Goal: Task Accomplishment & Management: Manage account settings

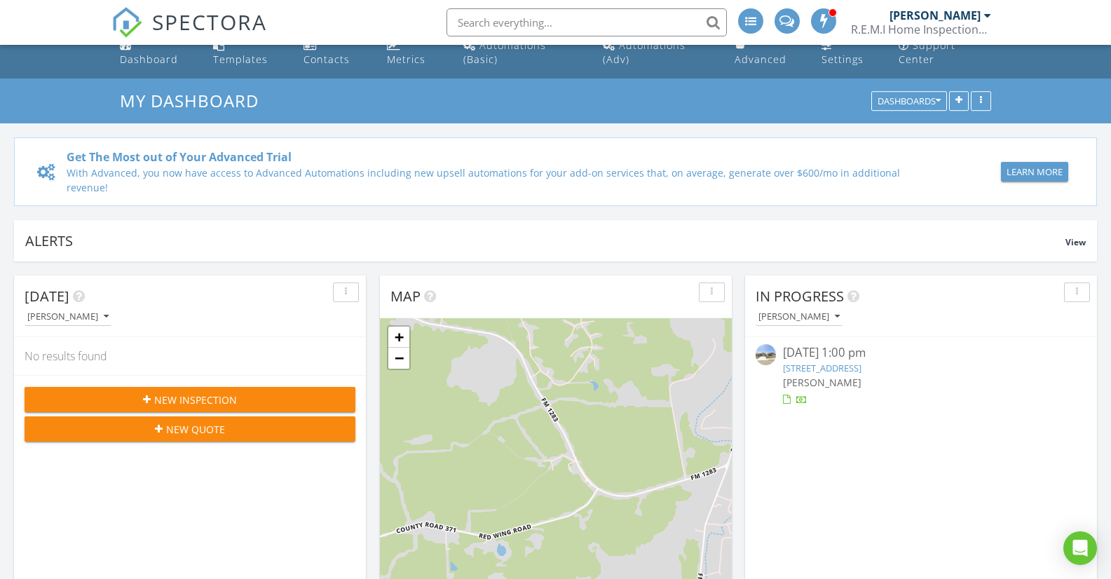
scroll to position [140, 0]
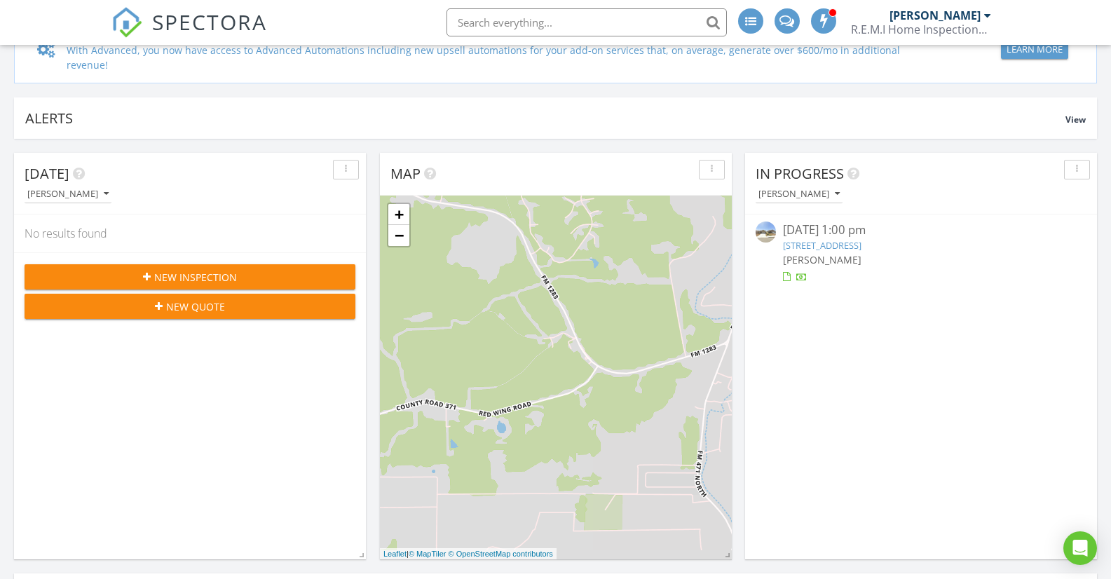
click at [830, 245] on link "[STREET_ADDRESS]" at bounding box center [822, 245] width 78 height 13
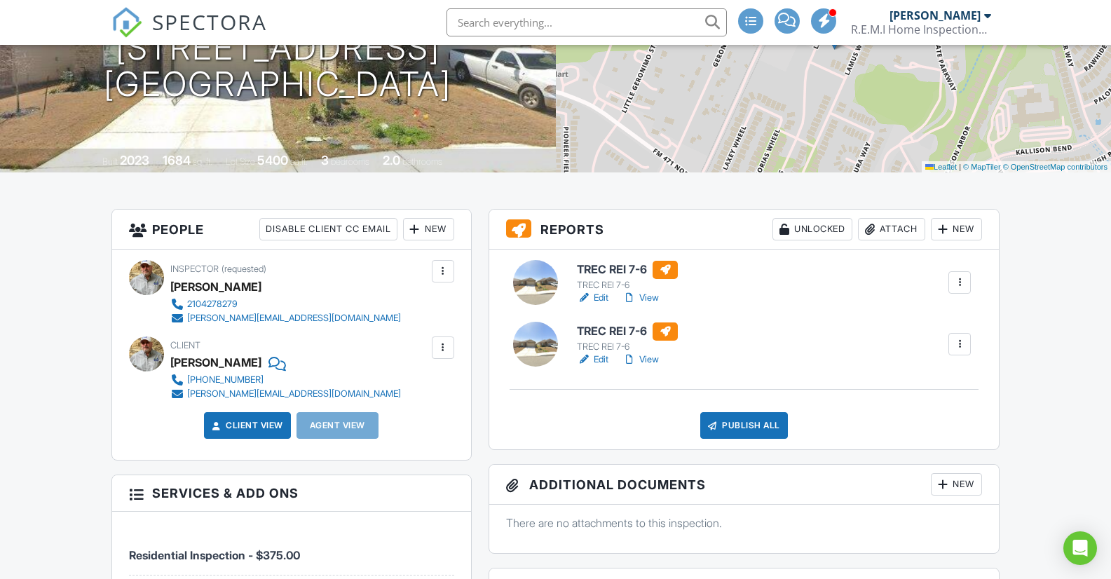
scroll to position [294, 0]
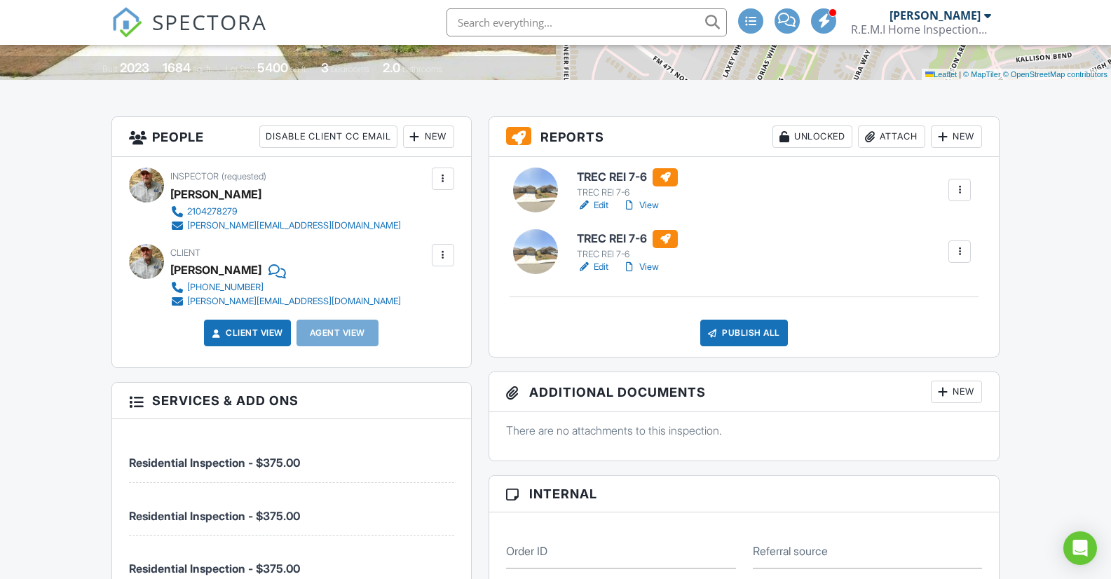
click at [596, 186] on h6 "TREC REI 7-6" at bounding box center [627, 177] width 101 height 18
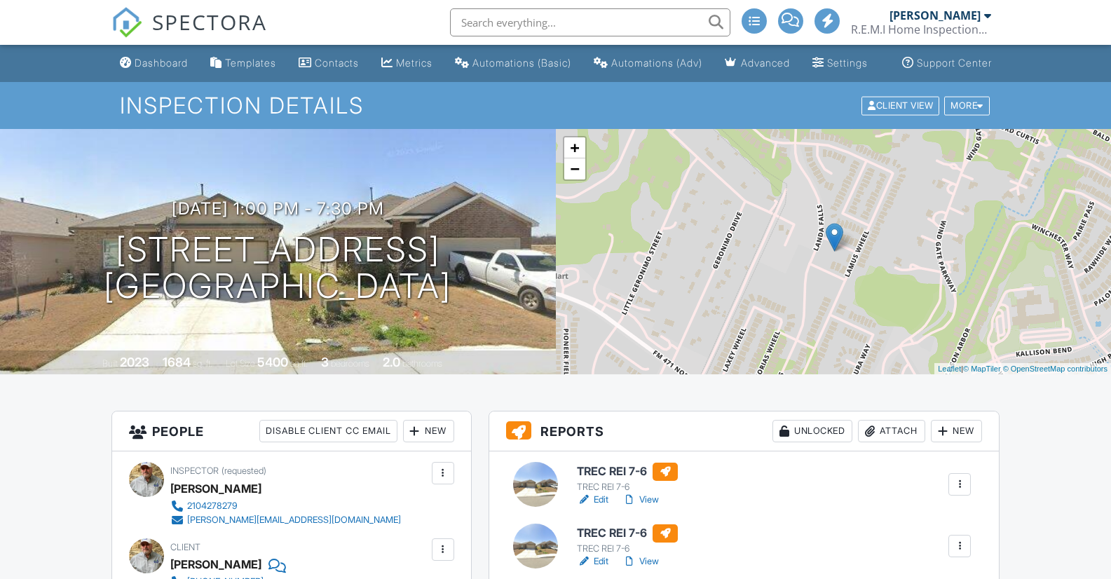
click at [963, 539] on div at bounding box center [959, 546] width 14 height 14
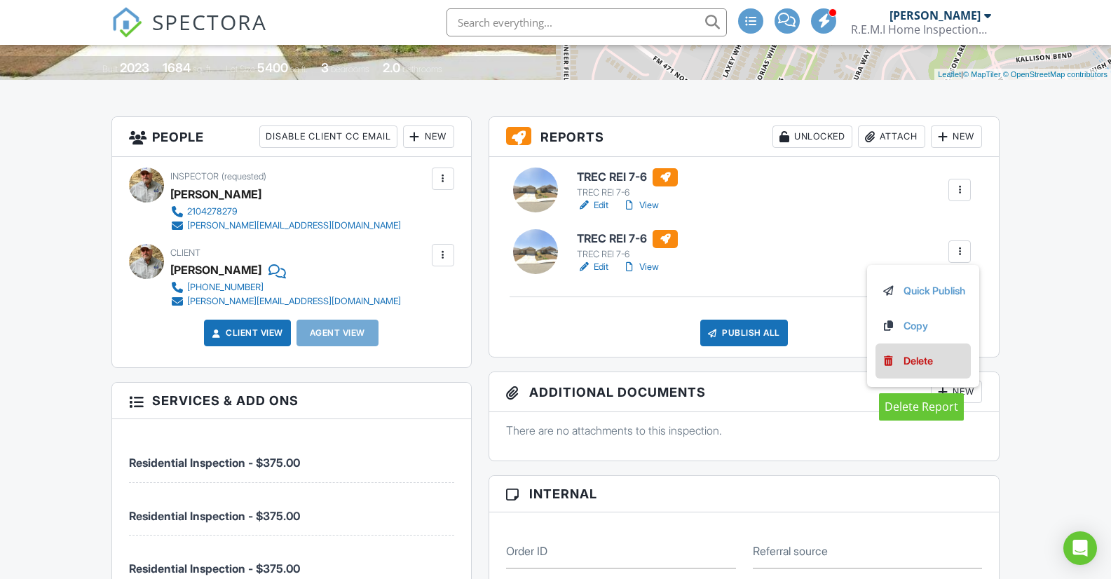
click at [913, 369] on div "Delete" at bounding box center [917, 360] width 29 height 15
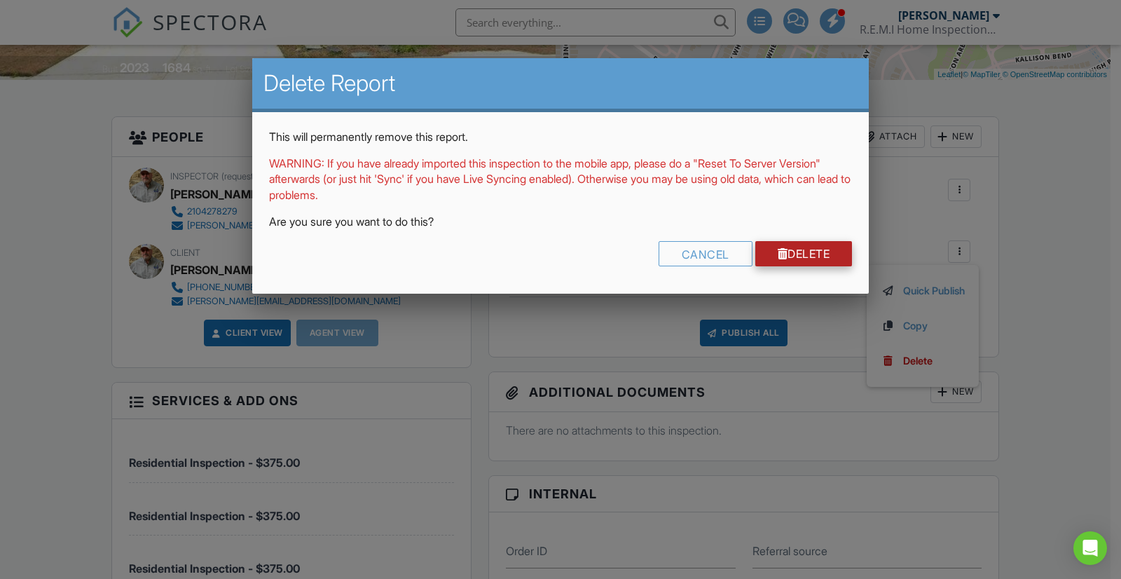
click at [802, 252] on link "Delete" at bounding box center [804, 253] width 97 height 25
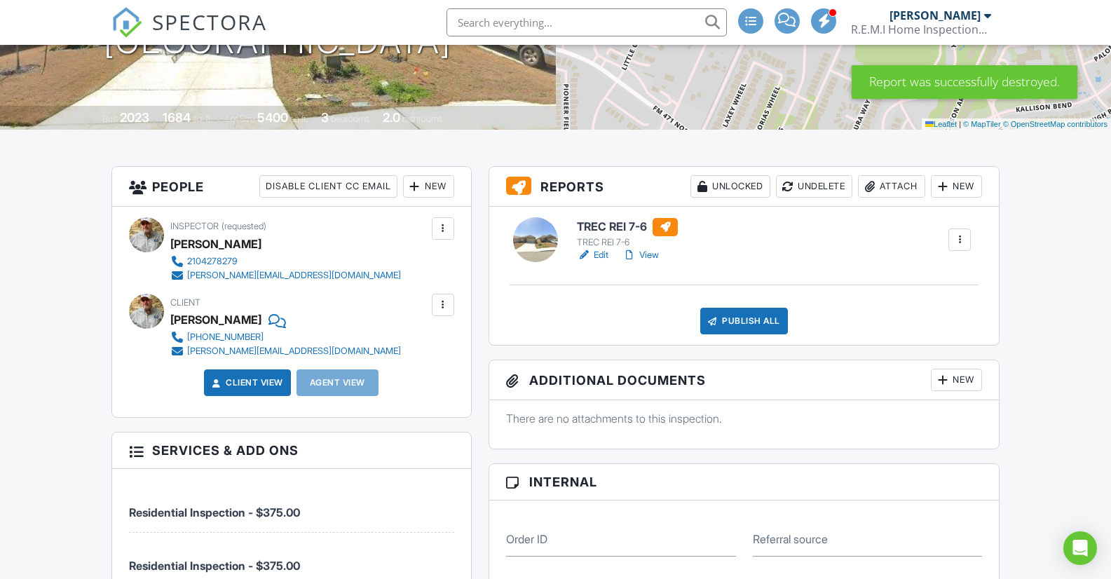
scroll to position [280, 0]
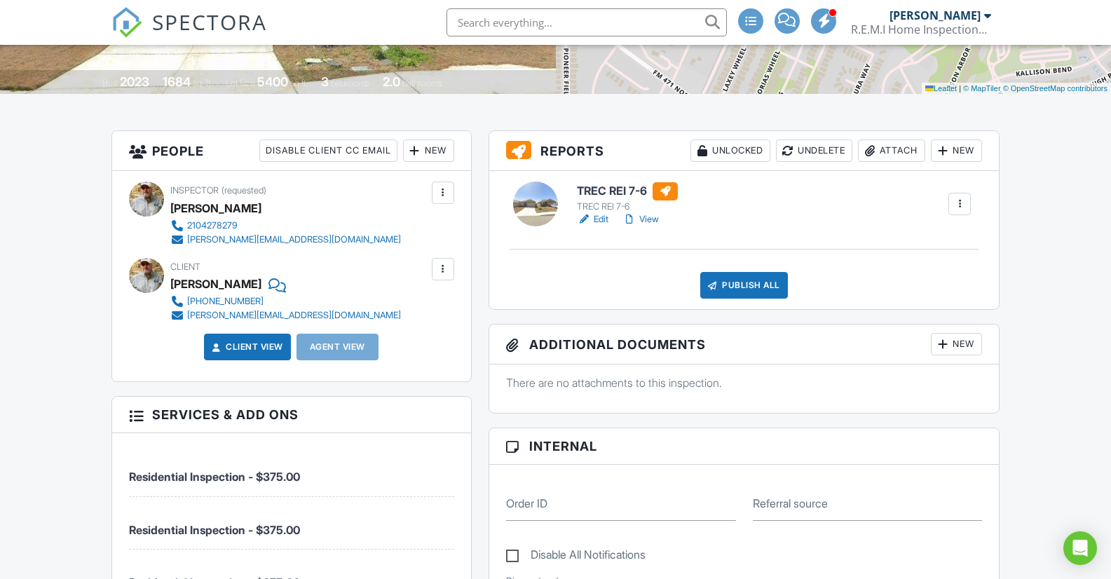
click at [595, 200] on h6 "TREC REI 7-6" at bounding box center [627, 191] width 101 height 18
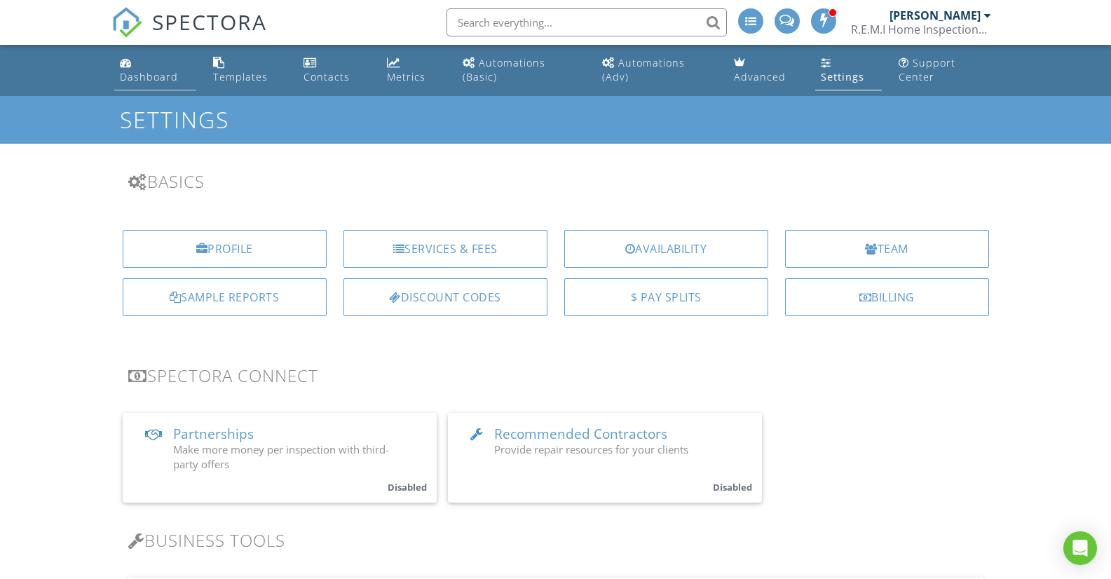
click at [128, 74] on div "Dashboard" at bounding box center [149, 76] width 58 height 13
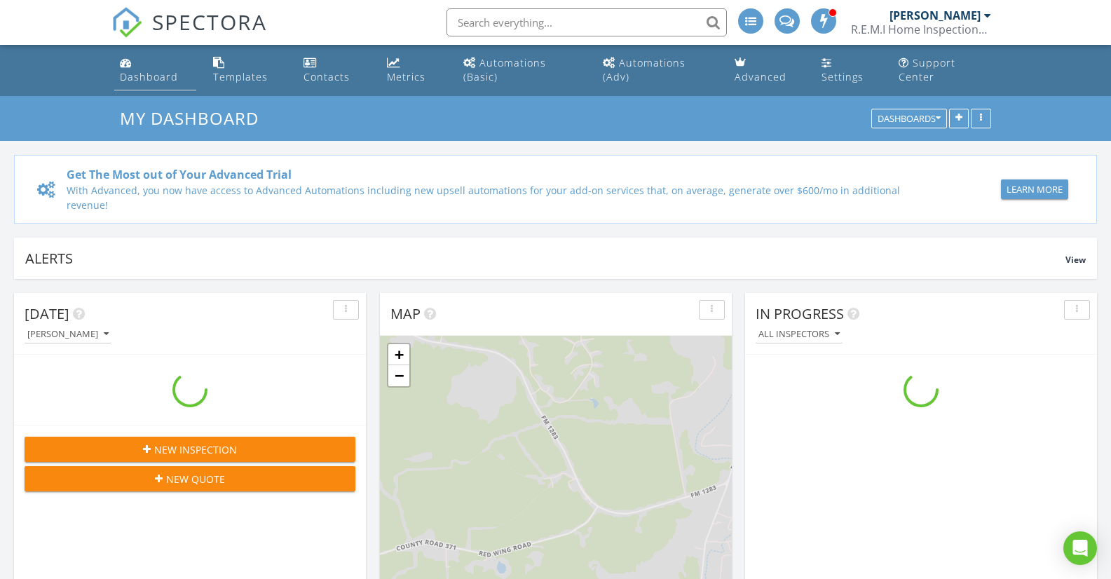
scroll to position [1297, 1133]
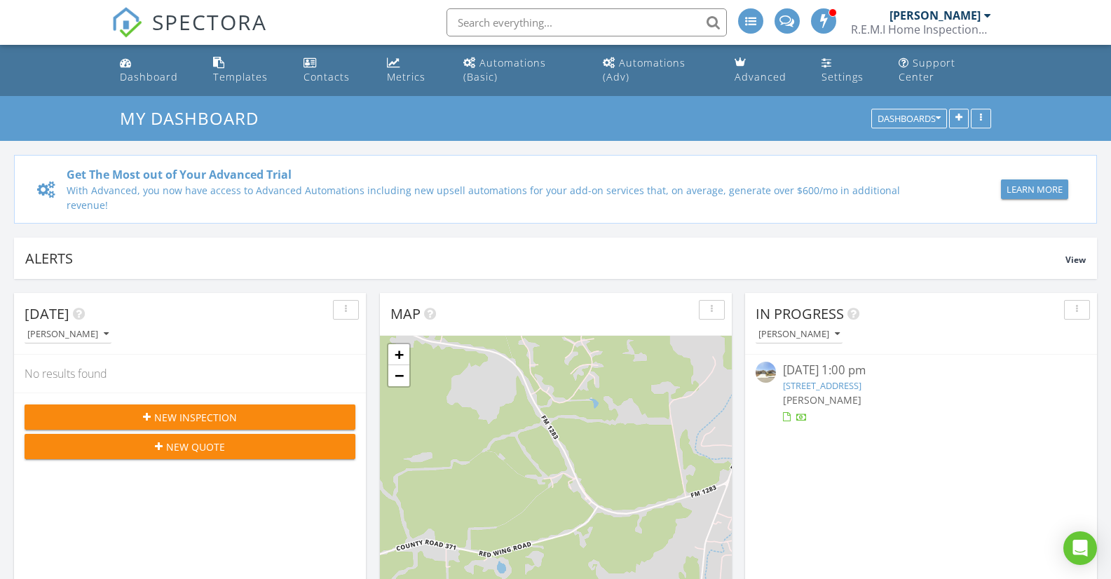
click at [821, 377] on div "08/25/25 1:00 pm" at bounding box center [920, 371] width 275 height 18
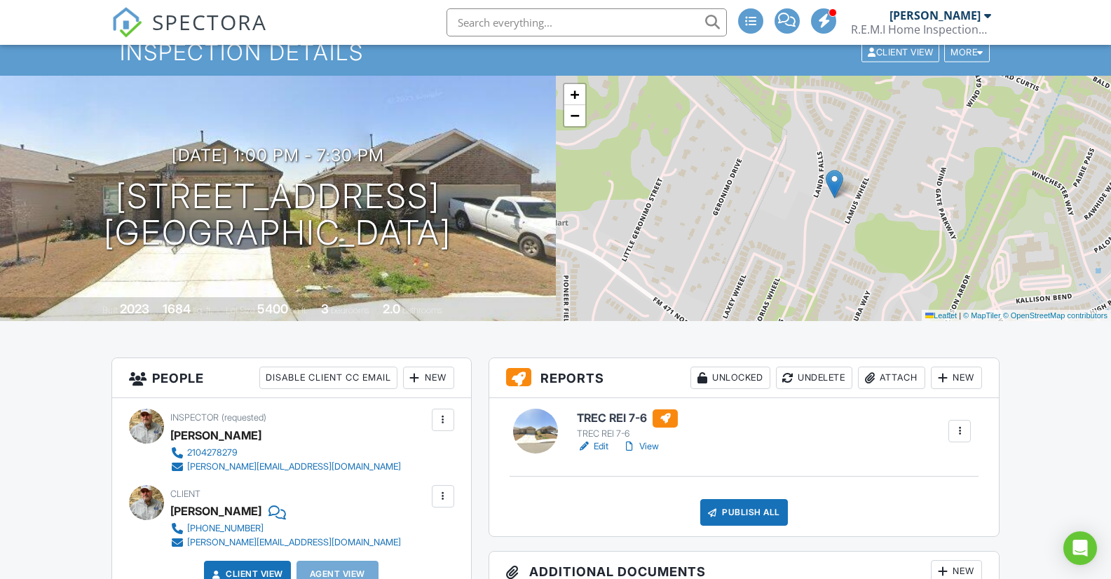
scroll to position [140, 0]
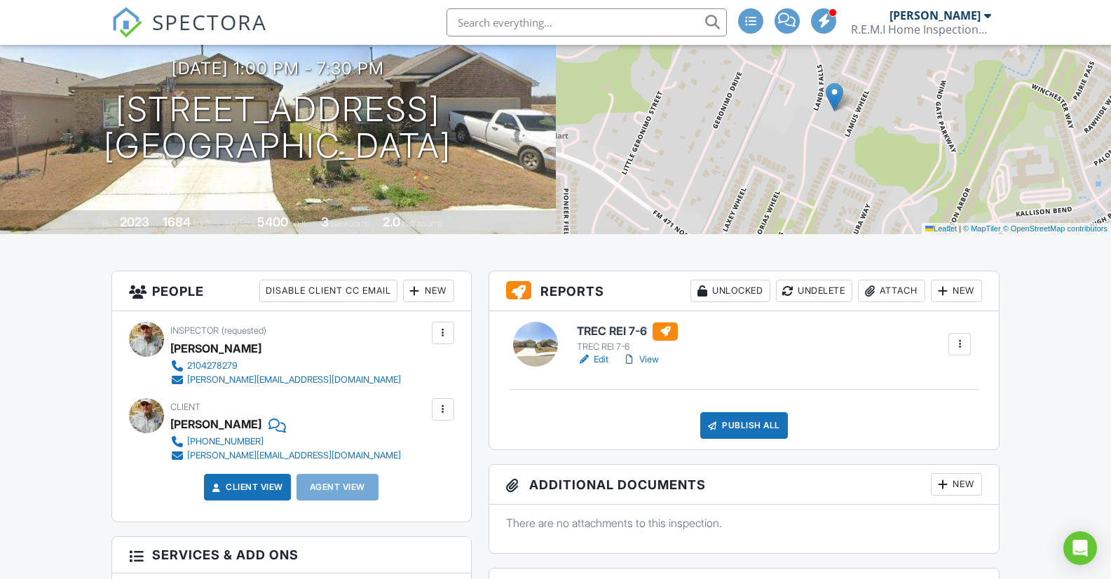
click at [597, 341] on h6 "TREC REI 7-6" at bounding box center [627, 331] width 101 height 18
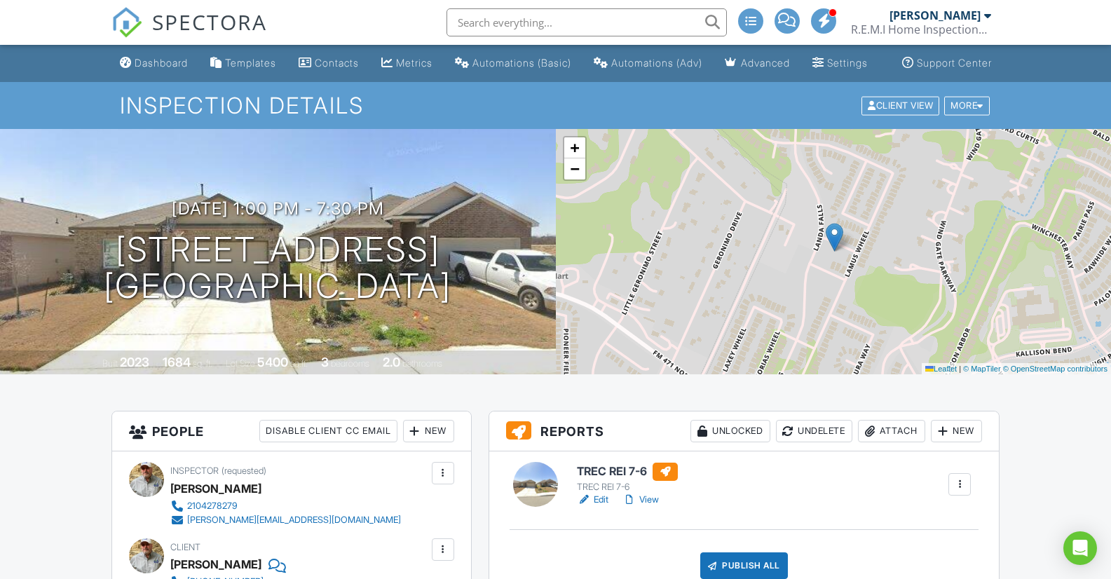
click at [651, 507] on link "View" at bounding box center [640, 500] width 36 height 14
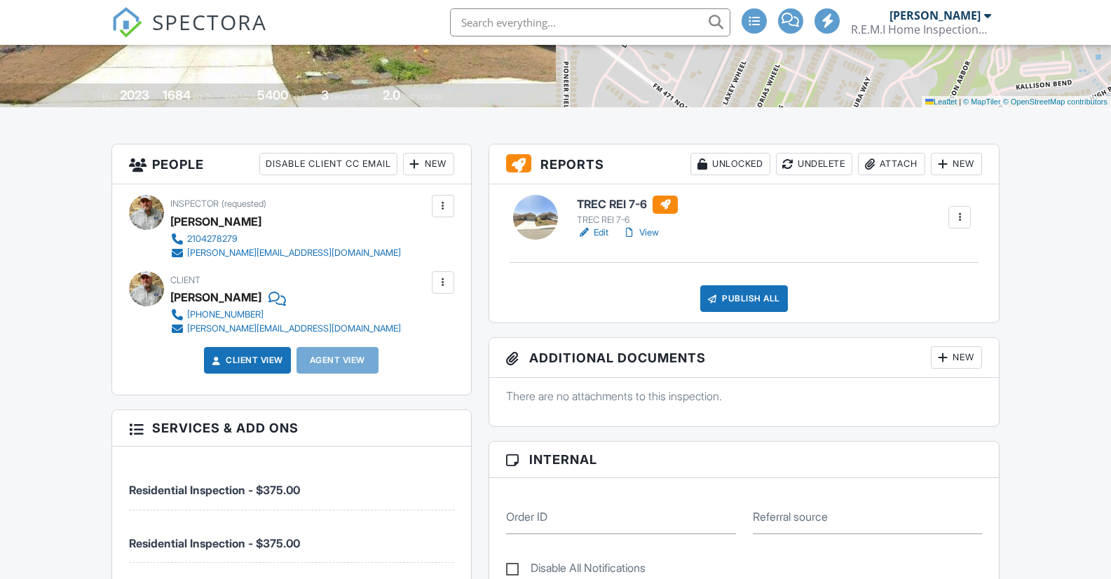
scroll to position [350, 0]
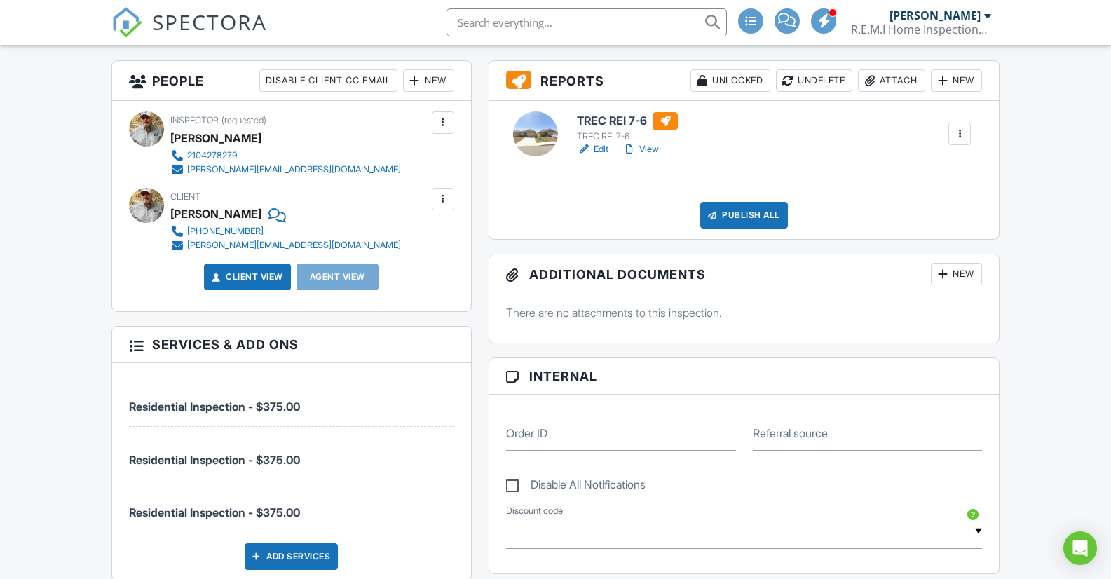
click at [958, 141] on div at bounding box center [959, 134] width 14 height 14
click at [766, 157] on div "TREC REI 7-6 TREC REI 7-6 Edit View Quick Publish Copy Delete" at bounding box center [773, 134] width 411 height 45
click at [324, 285] on div "Agent View" at bounding box center [337, 277] width 82 height 27
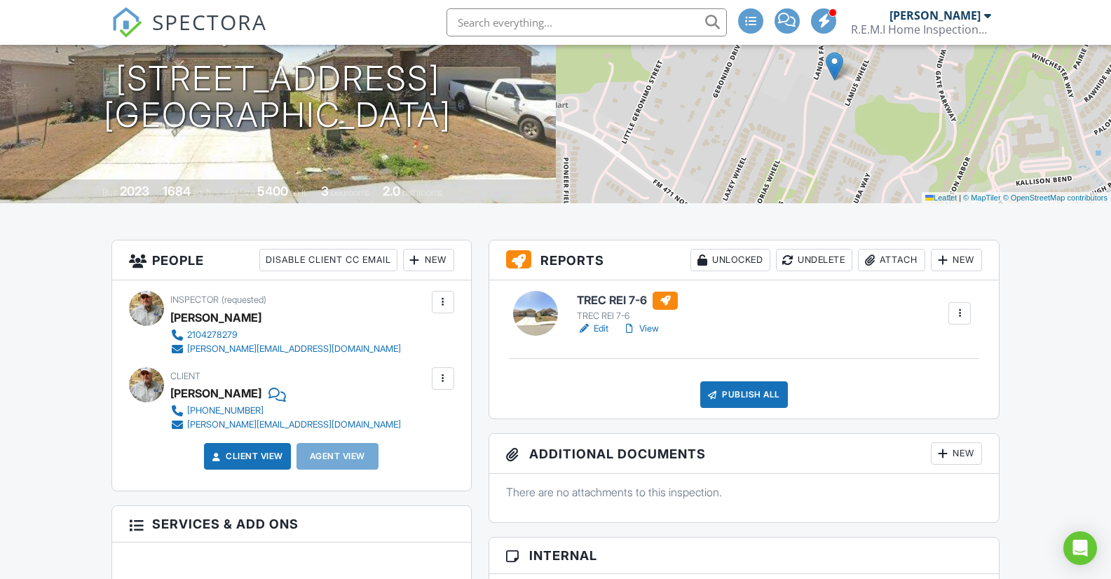
scroll to position [210, 0]
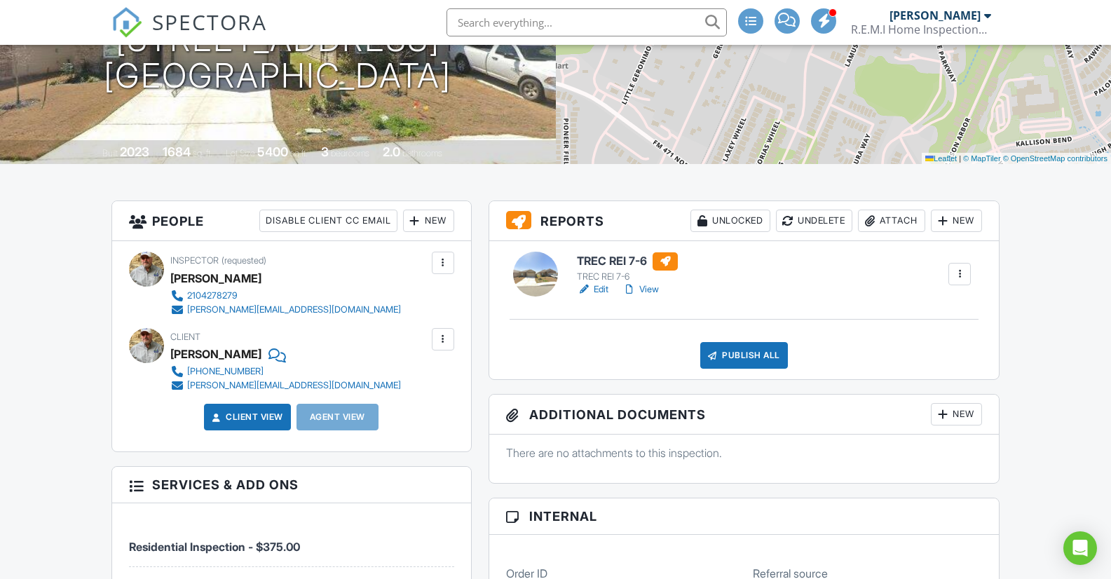
click at [586, 283] on link "TREC REI 7-6 TREC REI 7-6" at bounding box center [627, 267] width 101 height 31
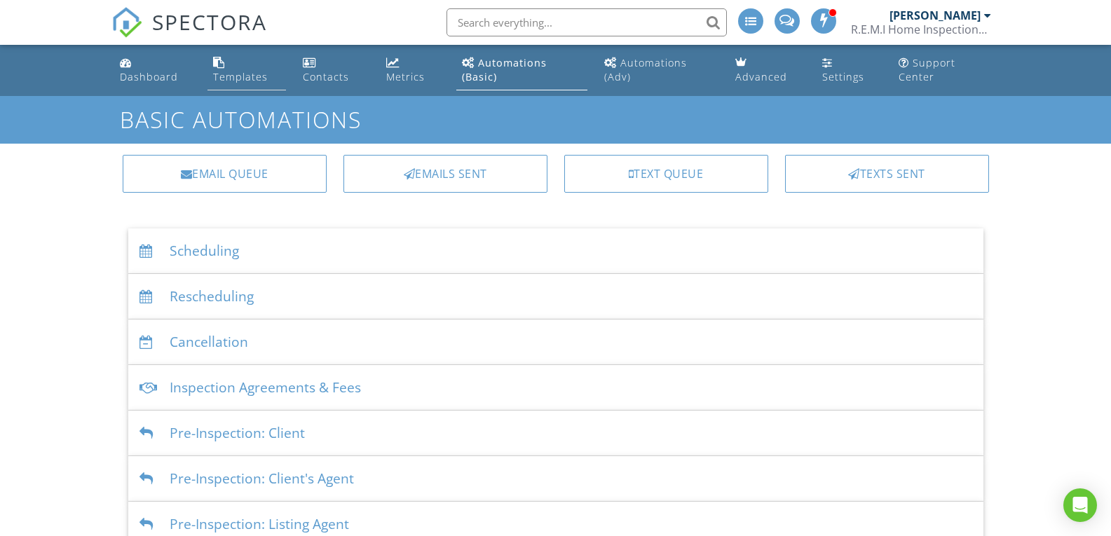
click at [238, 74] on div "Templates" at bounding box center [240, 76] width 55 height 13
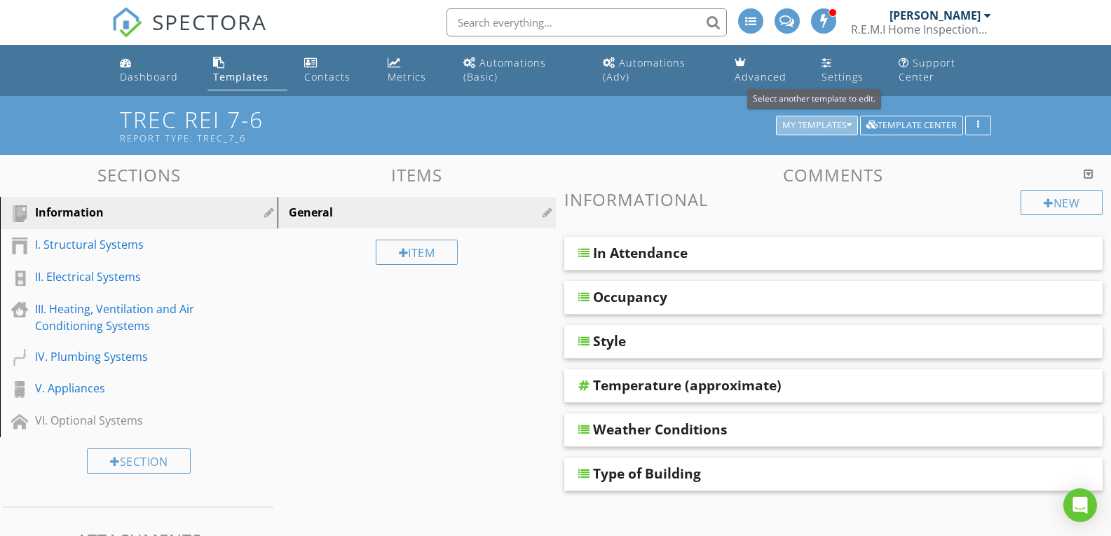
click at [850, 121] on icon "button" at bounding box center [849, 126] width 5 height 10
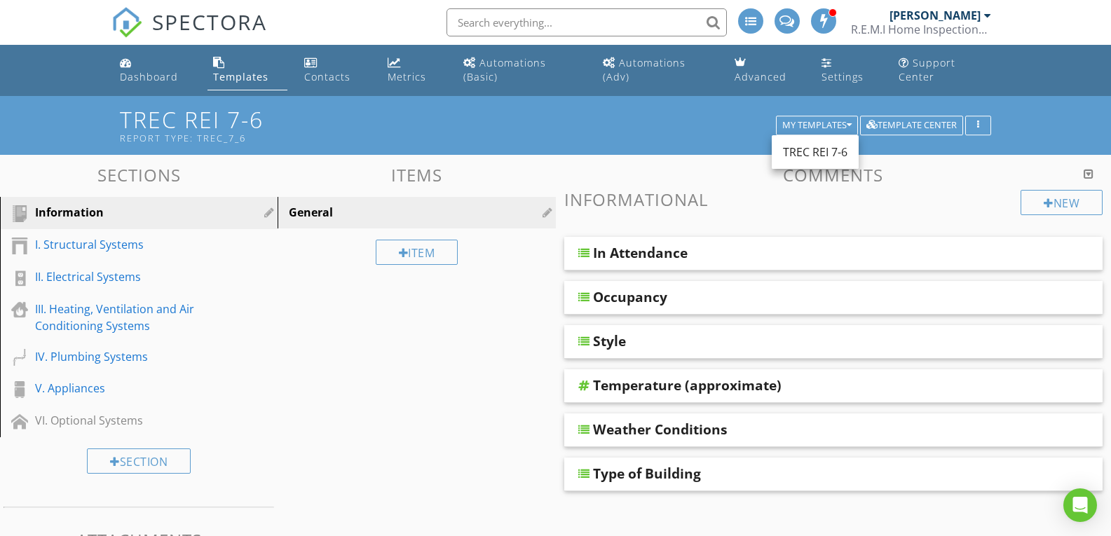
click at [1030, 115] on div "TREC REI 7-6 Report Type: TREC_7_6 My Templates Template Center" at bounding box center [555, 125] width 1111 height 58
click at [977, 123] on icon "button" at bounding box center [978, 126] width 2 height 10
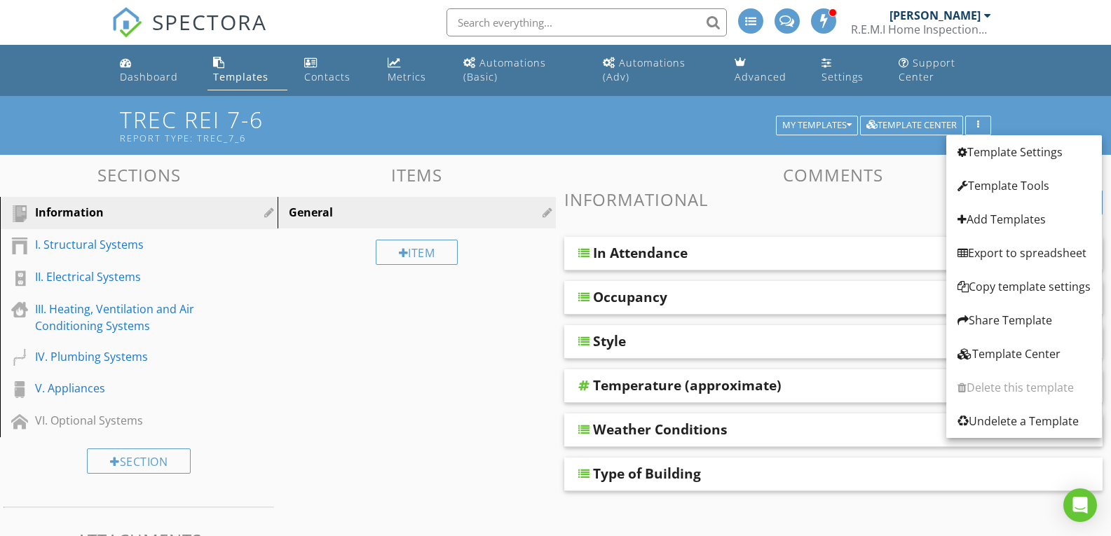
click at [1016, 111] on div "TREC REI 7-6 Report Type: TREC_7_6 My Templates Template Center" at bounding box center [555, 125] width 1111 height 58
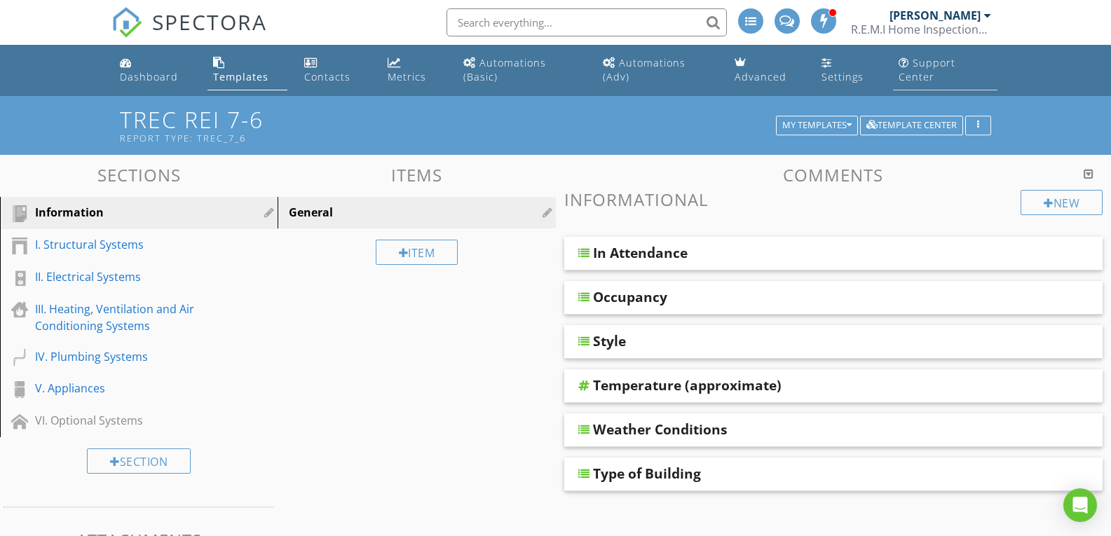
click at [923, 66] on div "Support Center" at bounding box center [926, 69] width 57 height 27
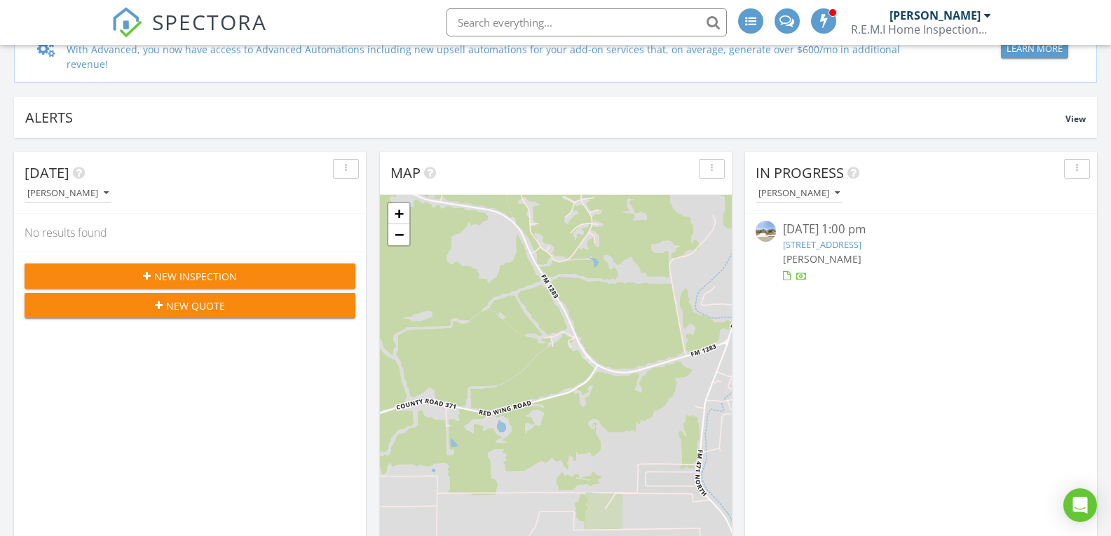
scroll to position [140, 0]
click at [1074, 170] on div "button" at bounding box center [1076, 170] width 13 height 10
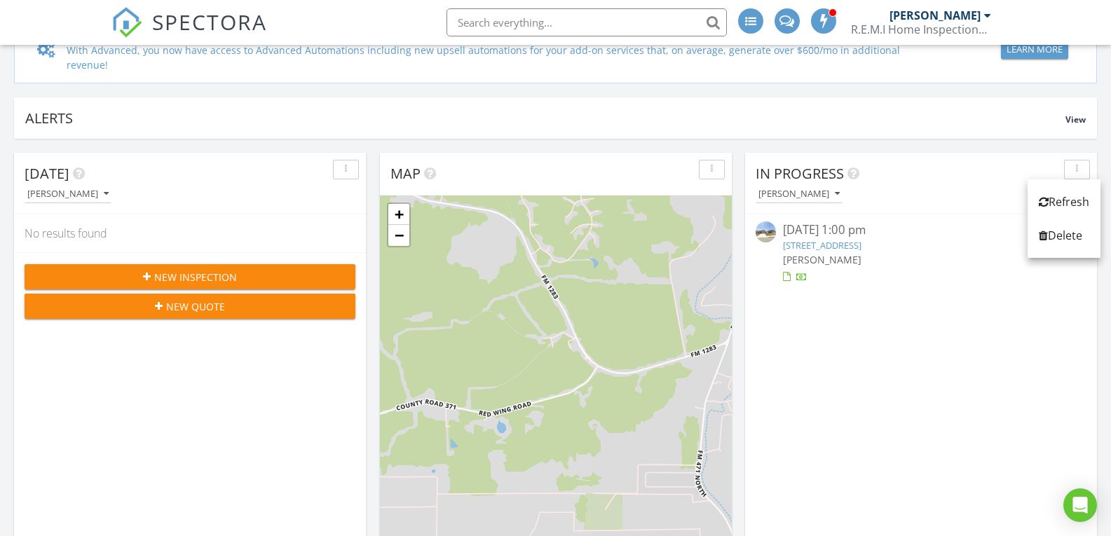
click at [983, 184] on div "In Progress" at bounding box center [911, 173] width 310 height 21
click at [835, 242] on link "14820 Berkshire Way , San Antonio, TX 78254" at bounding box center [822, 245] width 78 height 13
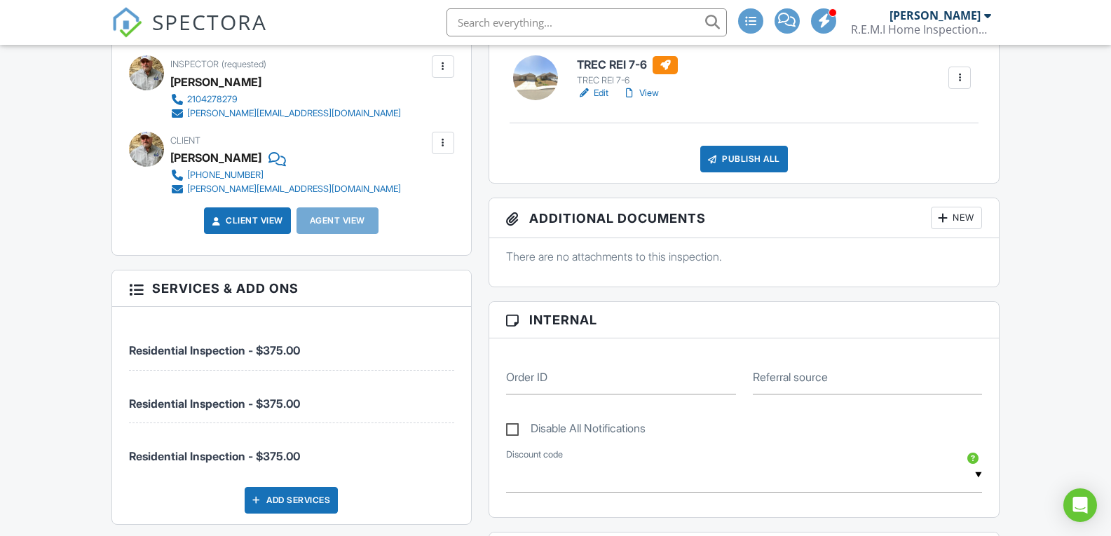
scroll to position [561, 0]
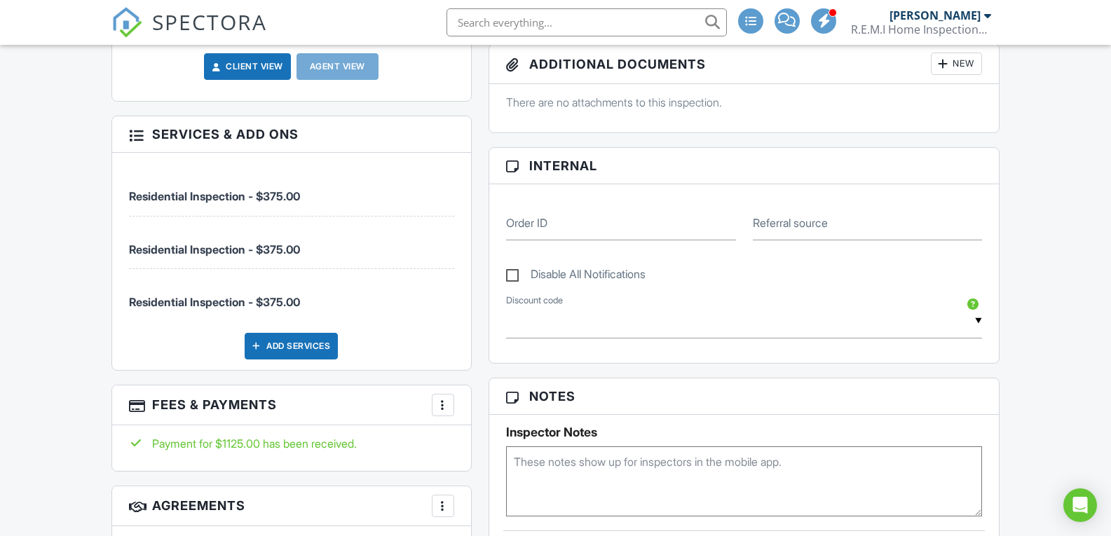
click at [132, 141] on div at bounding box center [136, 134] width 14 height 14
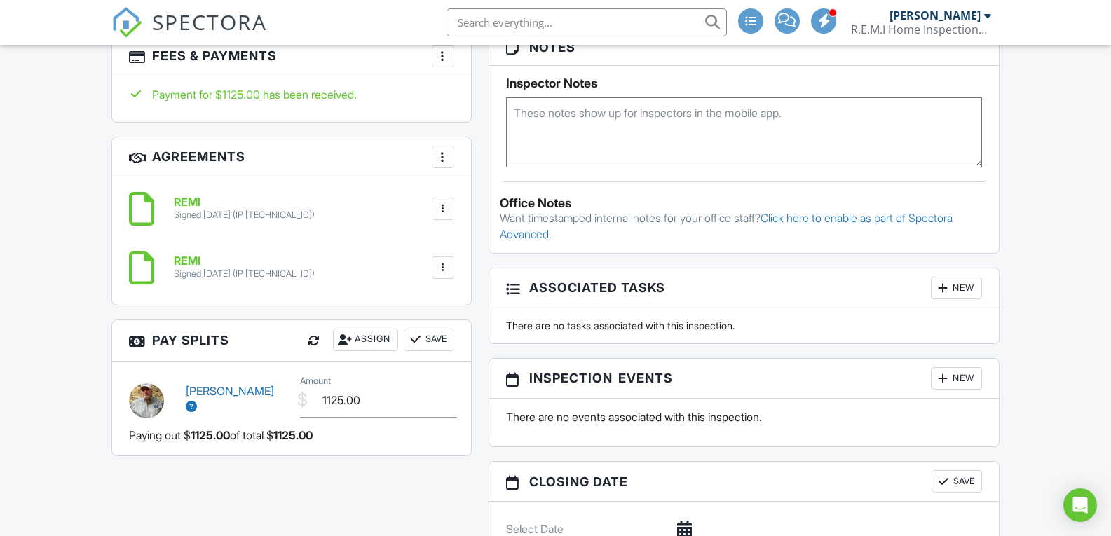
scroll to position [981, 0]
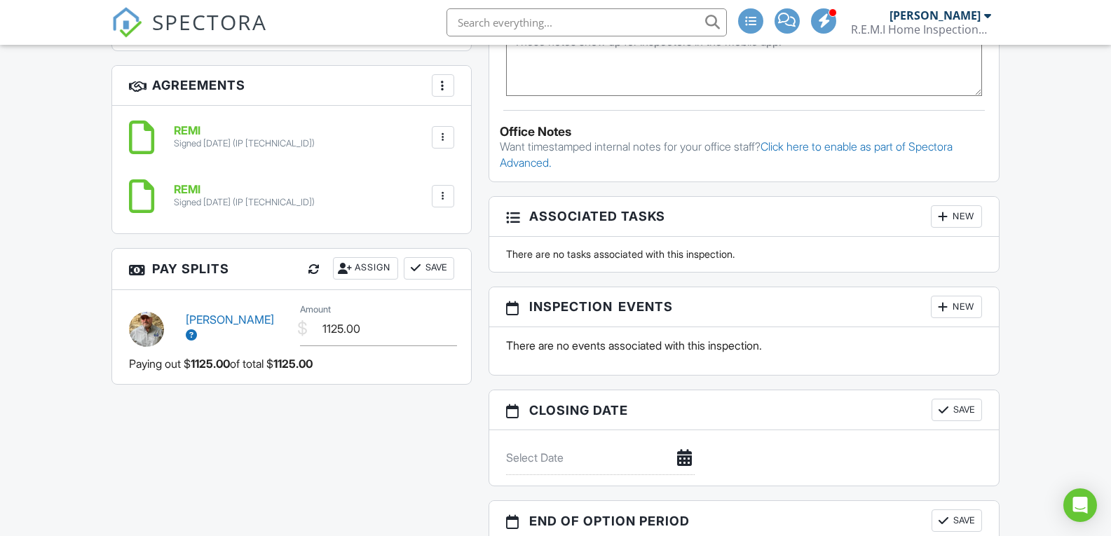
click at [447, 144] on div at bounding box center [443, 137] width 14 height 14
click at [356, 135] on div "REMI Signed 08/24/2025 (IP 207.193.32.5) File Delete Download" at bounding box center [291, 137] width 325 height 42
click at [220, 149] on div "Signed 08/24/2025 (IP 207.193.32.5)" at bounding box center [244, 143] width 141 height 11
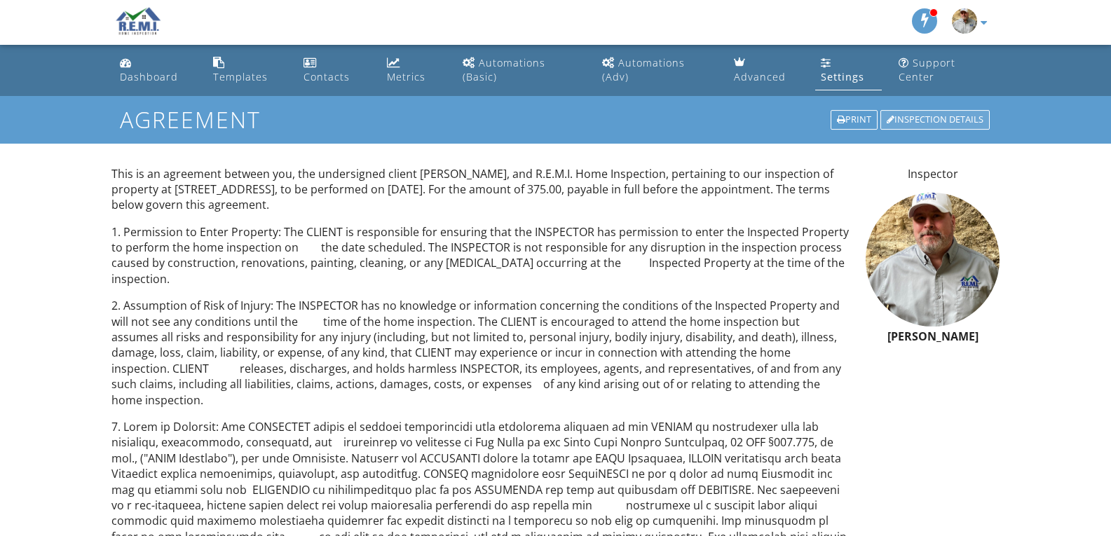
click at [917, 120] on div "Inspection Details" at bounding box center [934, 120] width 109 height 20
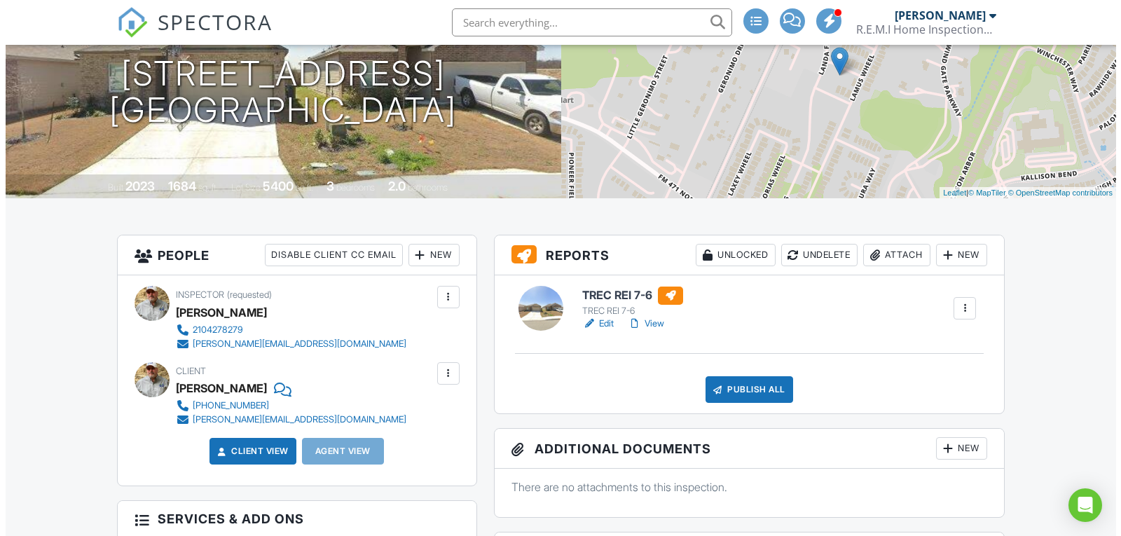
scroll to position [210, 0]
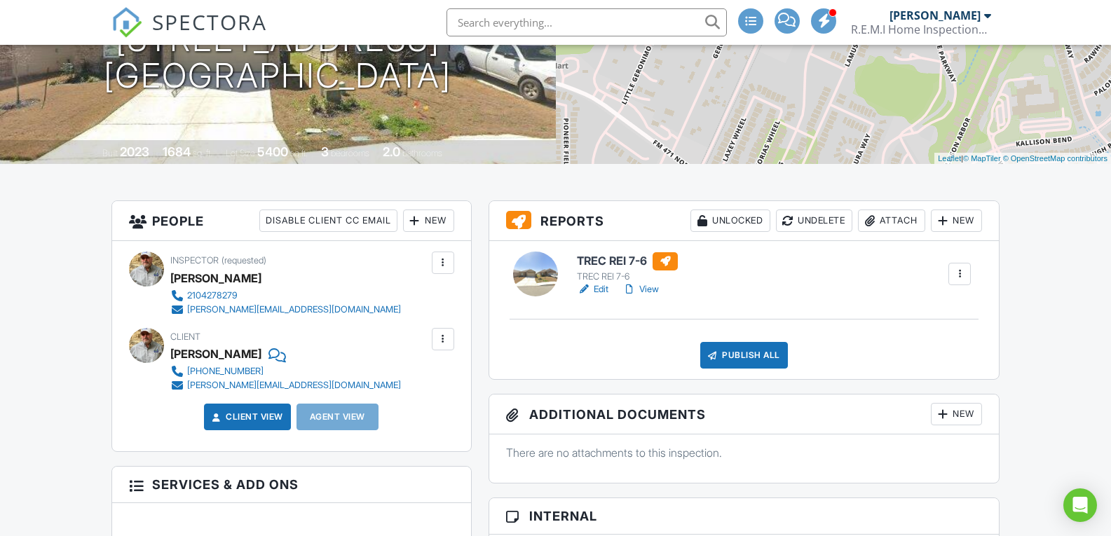
click at [807, 232] on div "Undelete" at bounding box center [814, 221] width 76 height 22
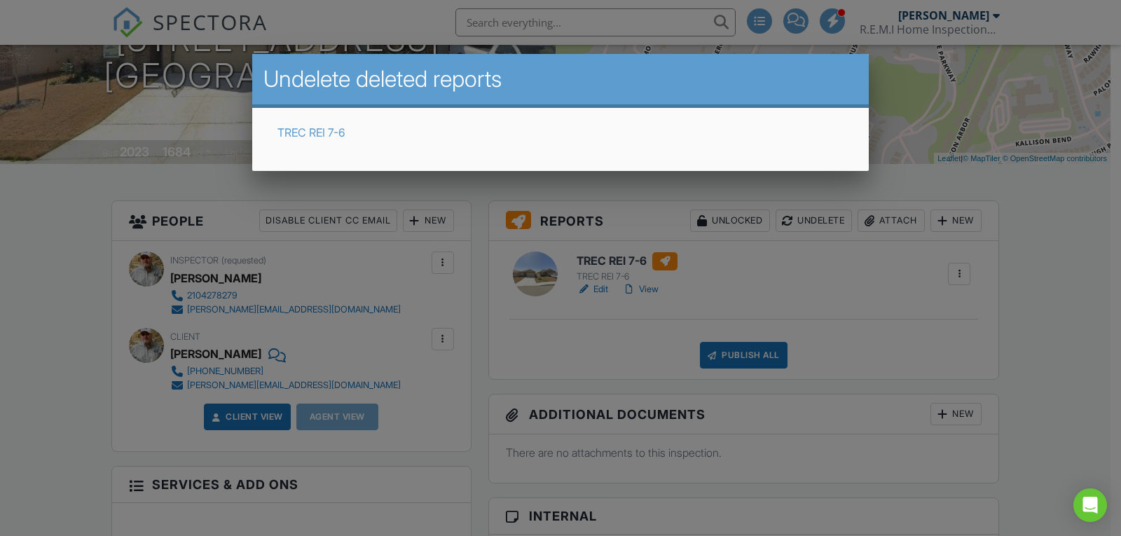
click at [296, 131] on link "TREC REI 7-6" at bounding box center [311, 132] width 67 height 14
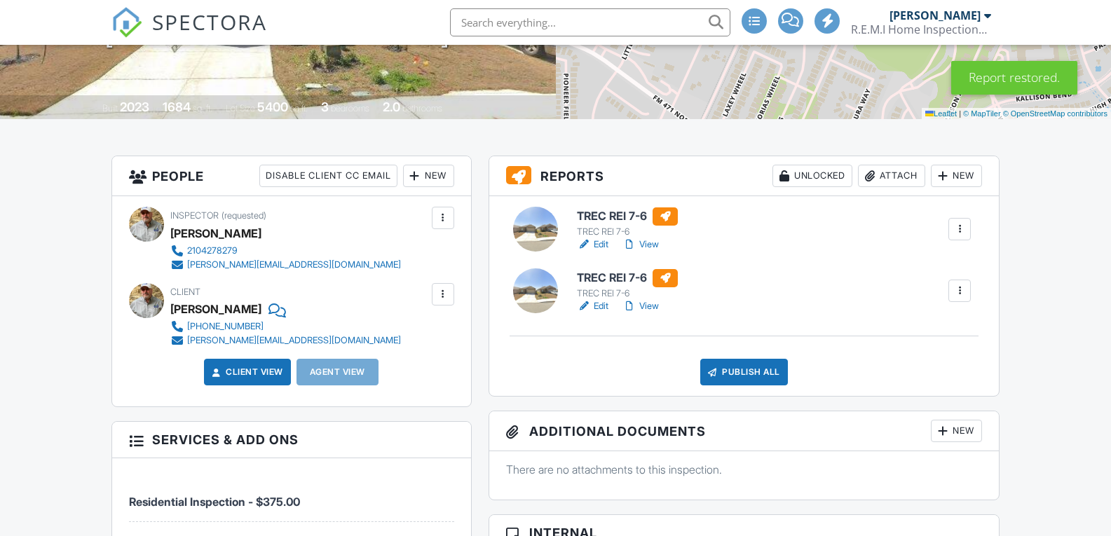
scroll to position [280, 0]
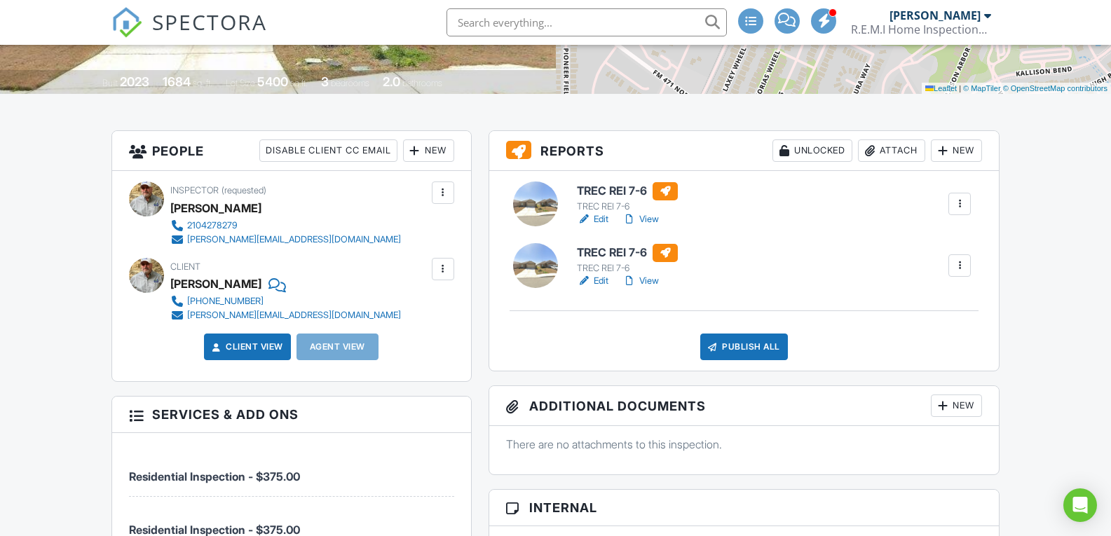
click at [650, 288] on link "View" at bounding box center [640, 281] width 36 height 14
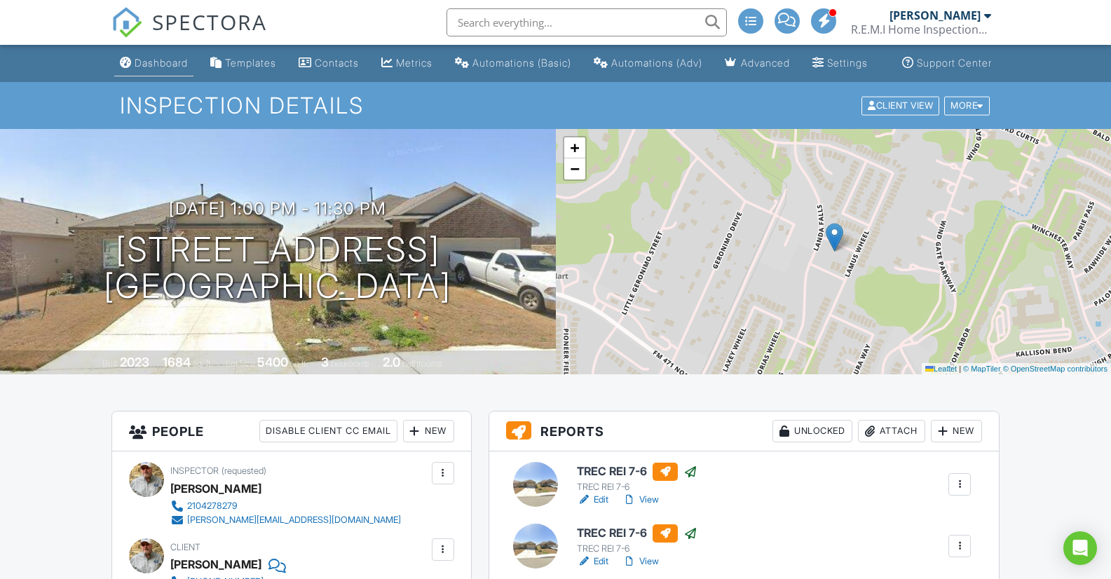
click at [139, 69] on div "Dashboard" at bounding box center [161, 63] width 53 height 12
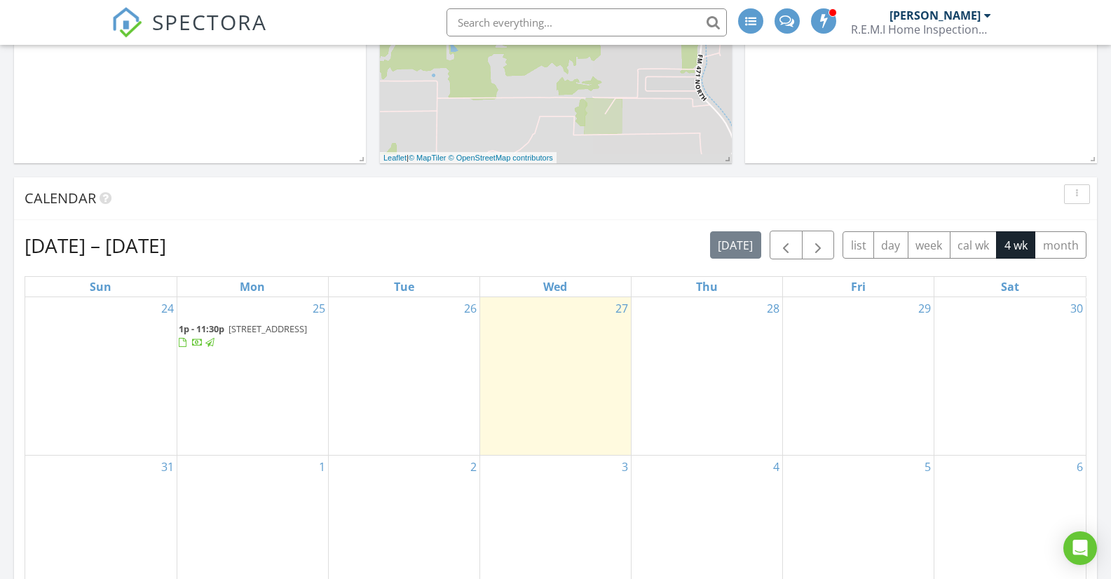
scroll to position [561, 0]
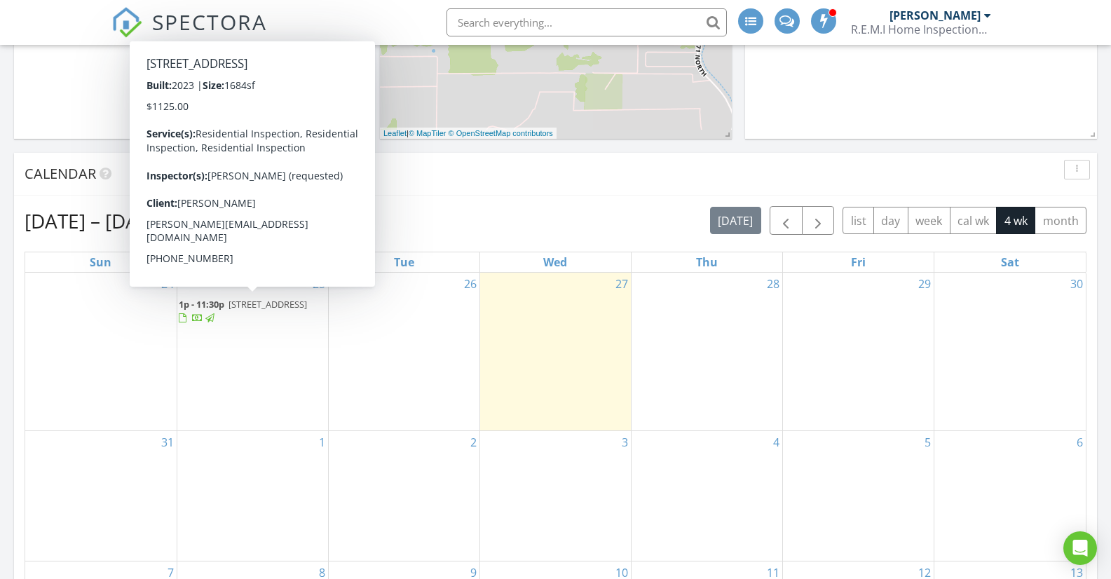
click at [228, 310] on span "14820 Berkshire Way , San Antonio 78254" at bounding box center [267, 304] width 78 height 13
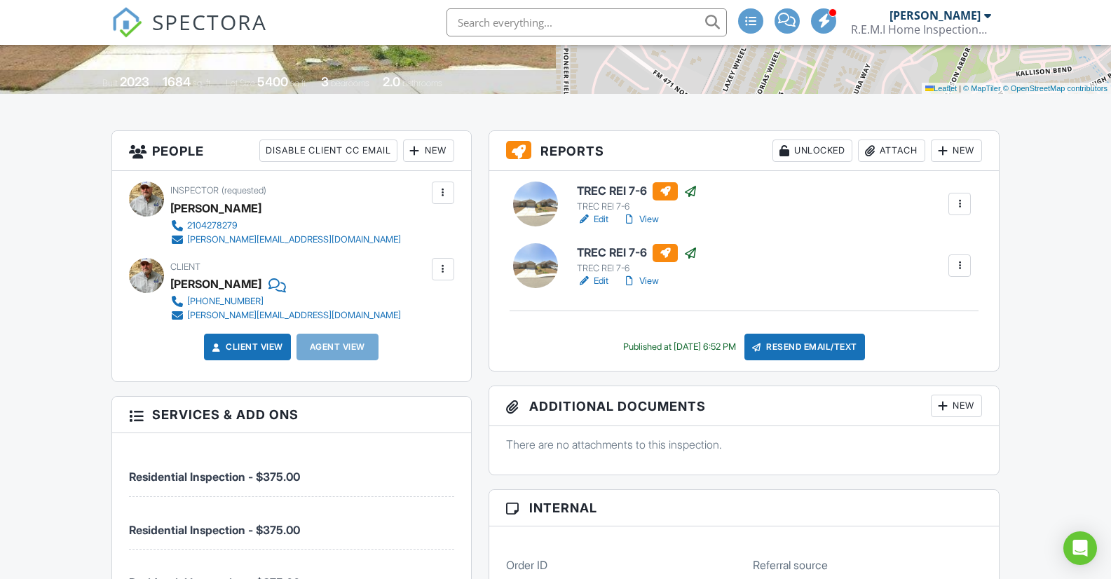
click at [650, 226] on link "View" at bounding box center [640, 219] width 36 height 14
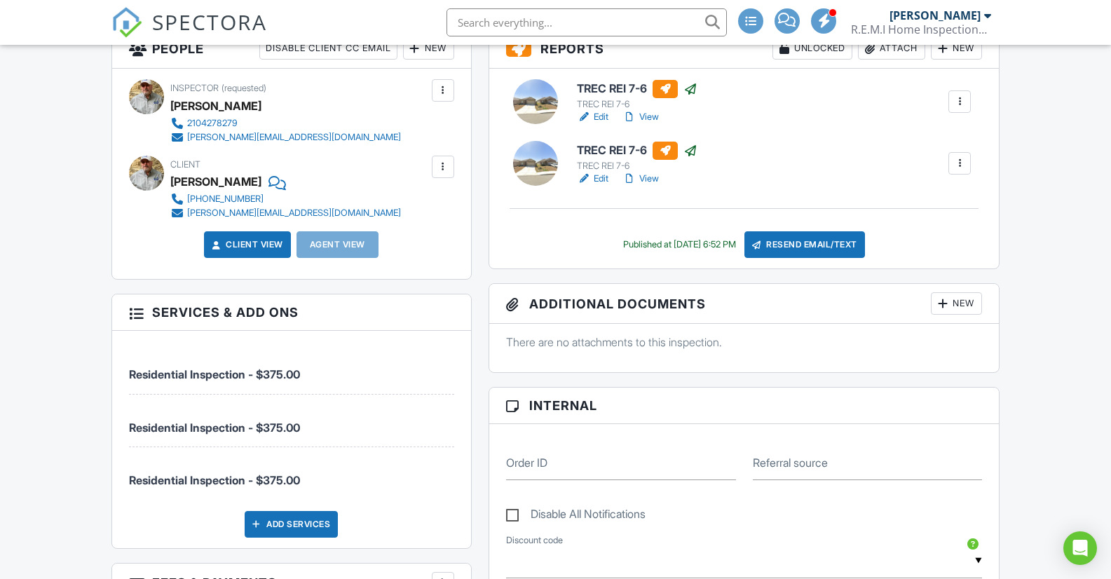
scroll to position [421, 0]
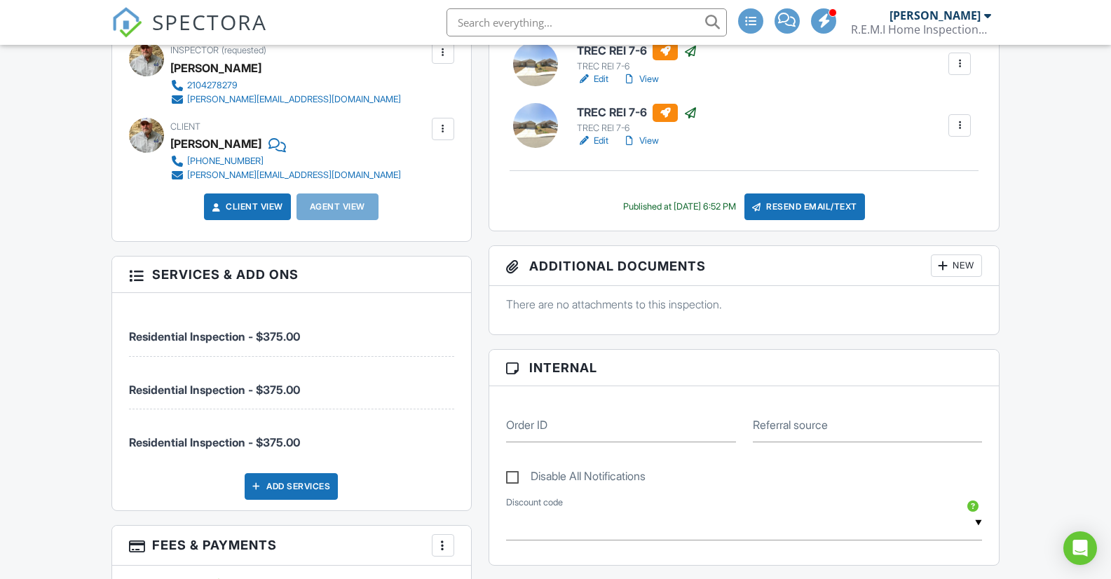
click at [275, 500] on div "Add Services" at bounding box center [291, 486] width 93 height 27
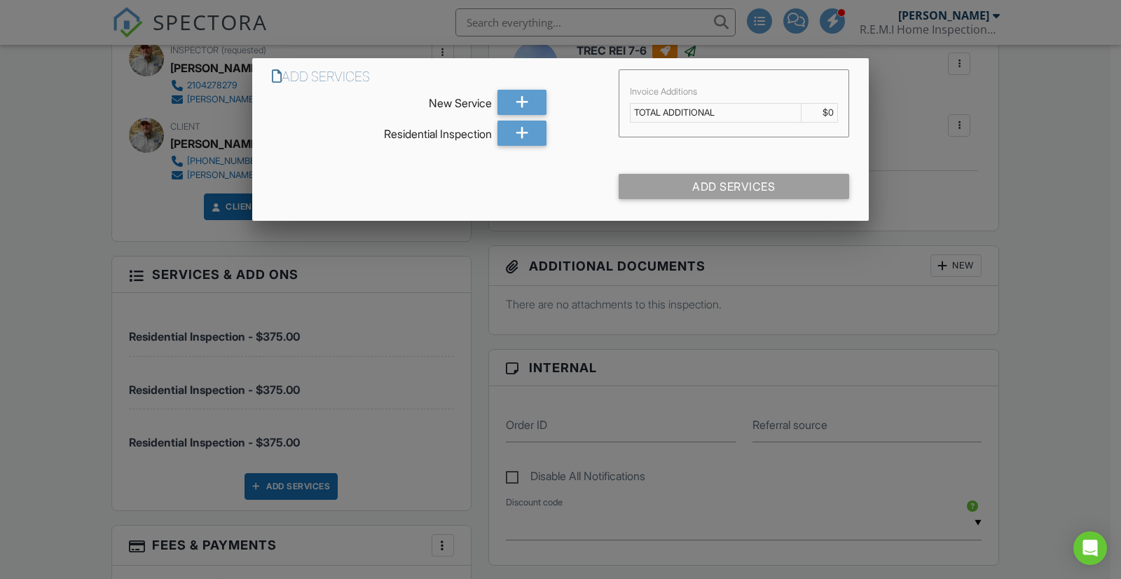
click at [1051, 207] on div at bounding box center [560, 292] width 1121 height 724
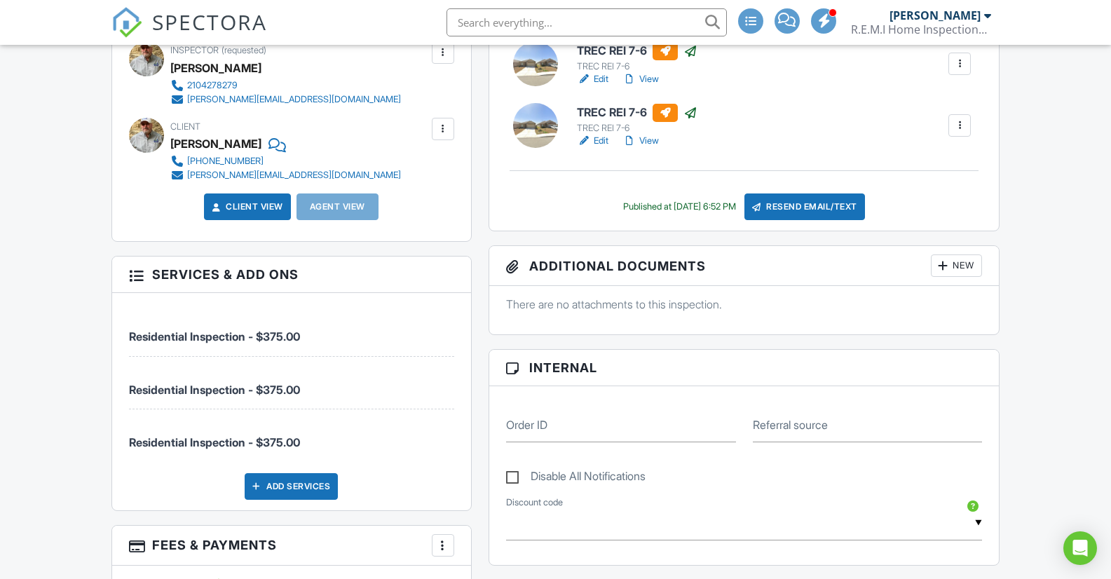
scroll to position [0, 0]
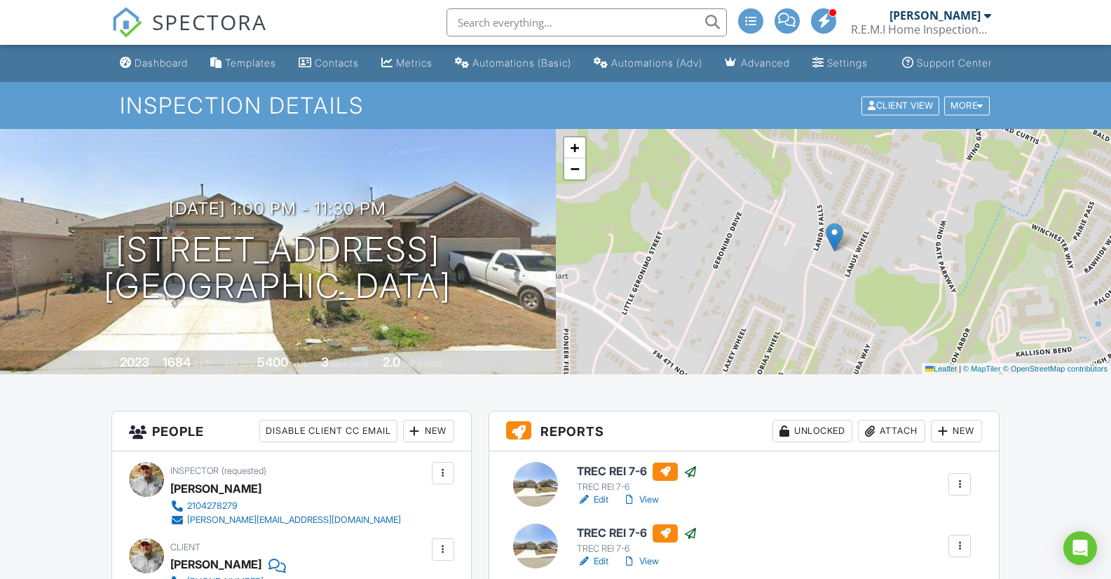
click at [751, 20] on span at bounding box center [750, 20] width 11 height 11
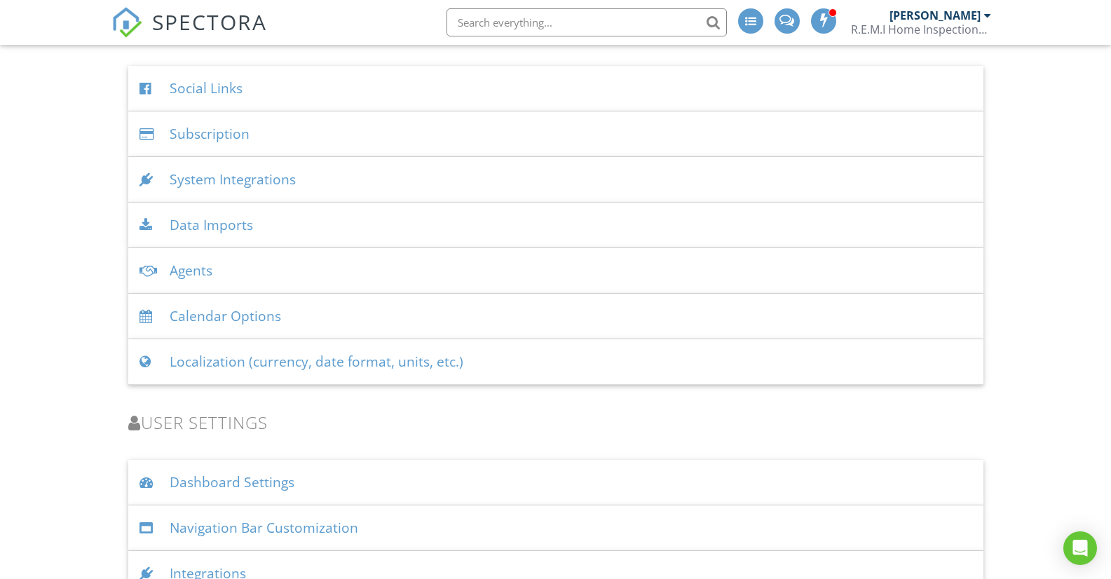
scroll to position [1766, 0]
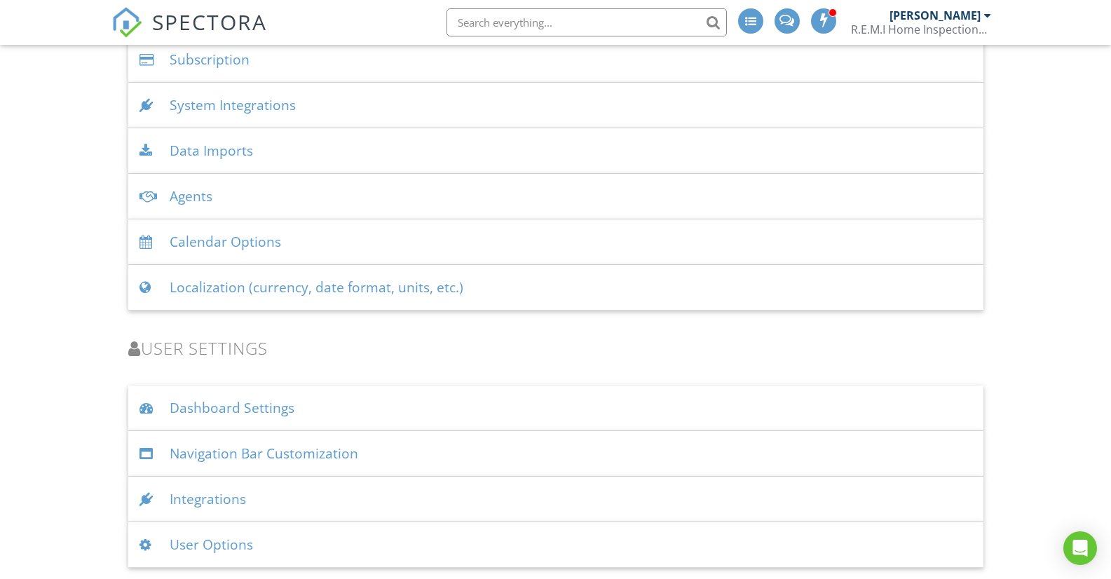
click at [827, 20] on span at bounding box center [824, 20] width 14 height 11
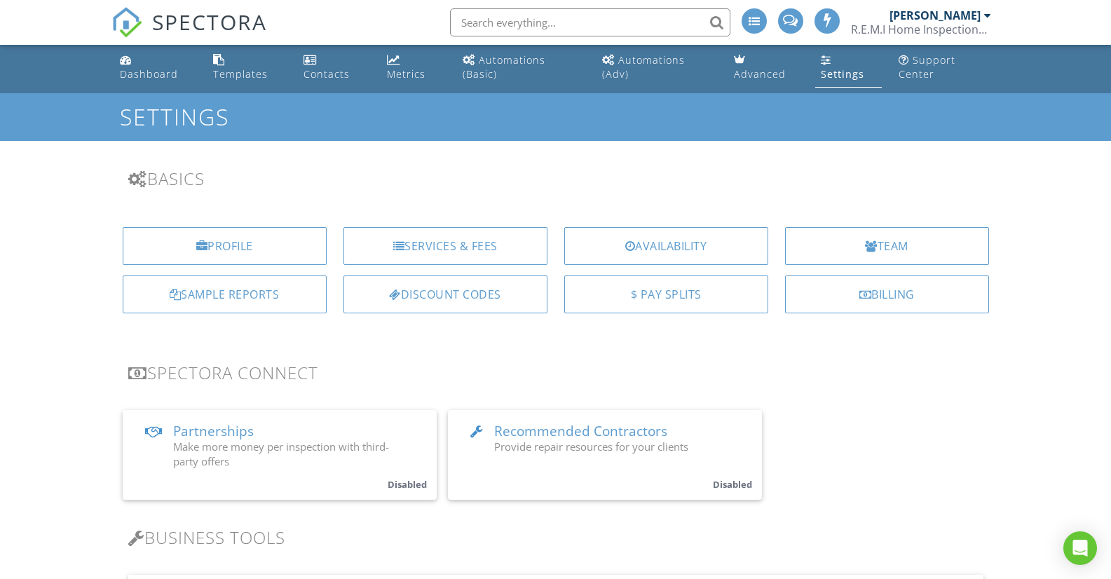
scroll to position [0, 0]
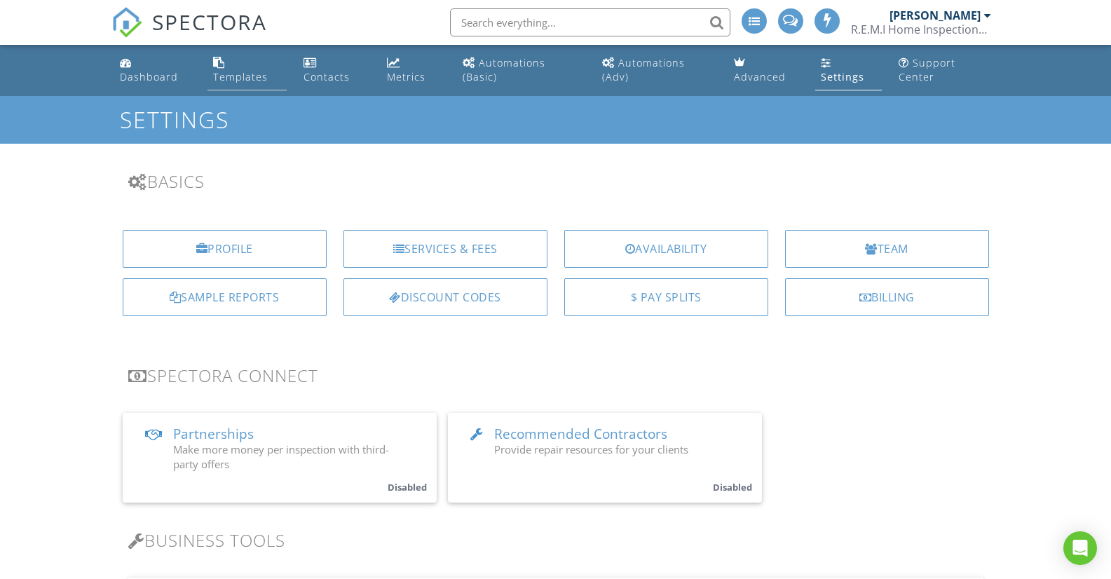
click at [232, 71] on div "Templates" at bounding box center [240, 76] width 55 height 13
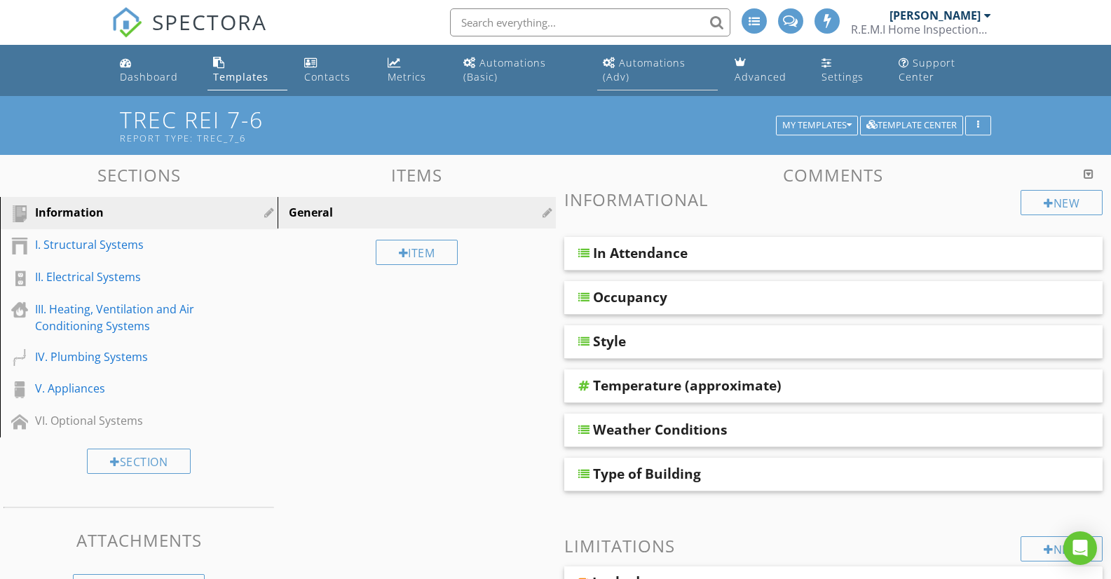
click at [643, 57] on div "Automations (Adv)" at bounding box center [644, 69] width 83 height 27
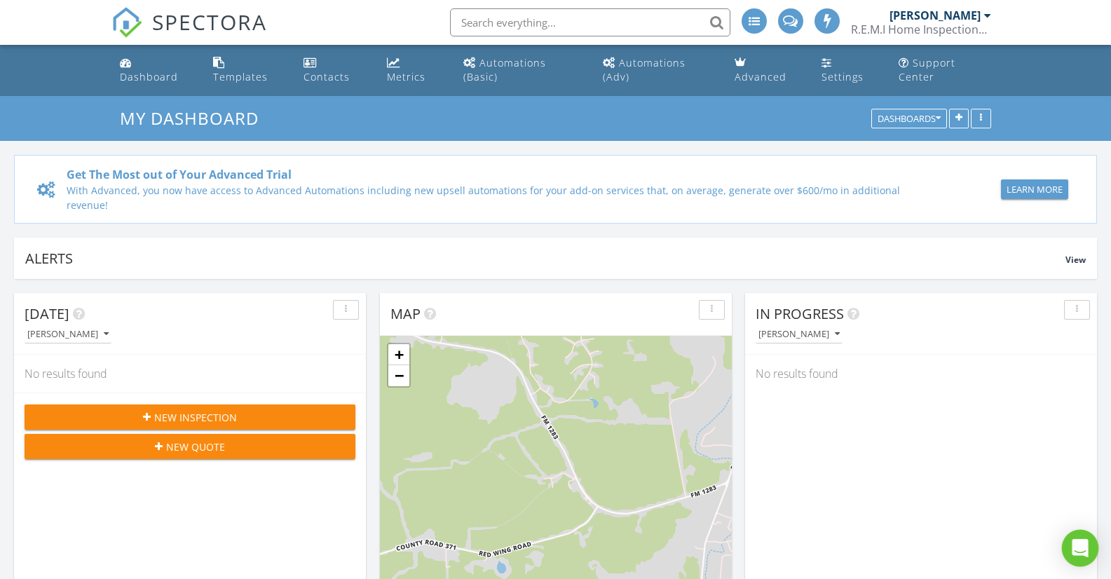
click at [1079, 547] on icon "Open Intercom Messenger" at bounding box center [1080, 548] width 16 height 18
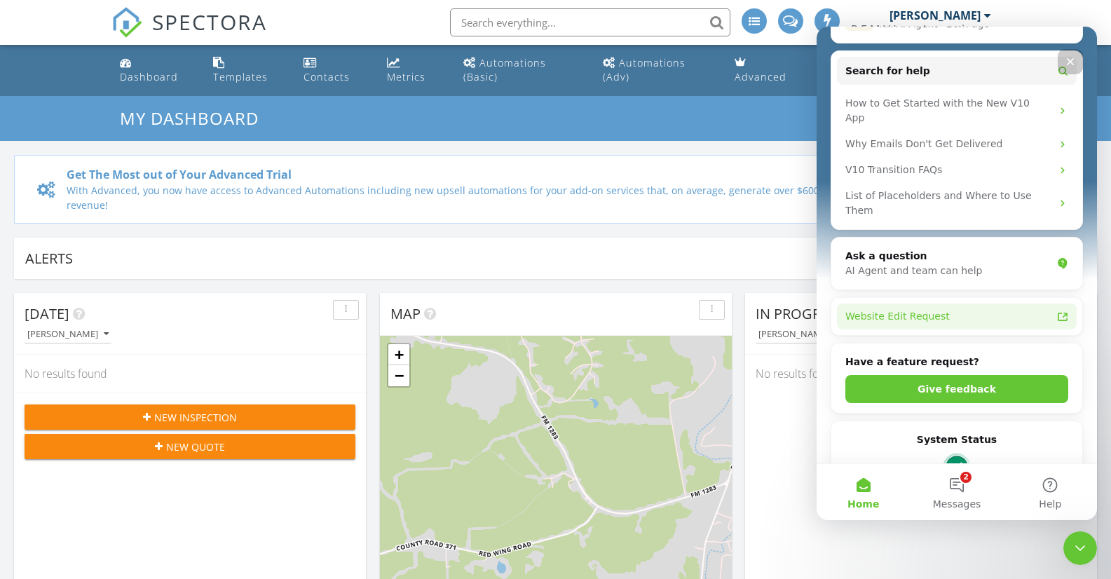
scroll to position [267, 0]
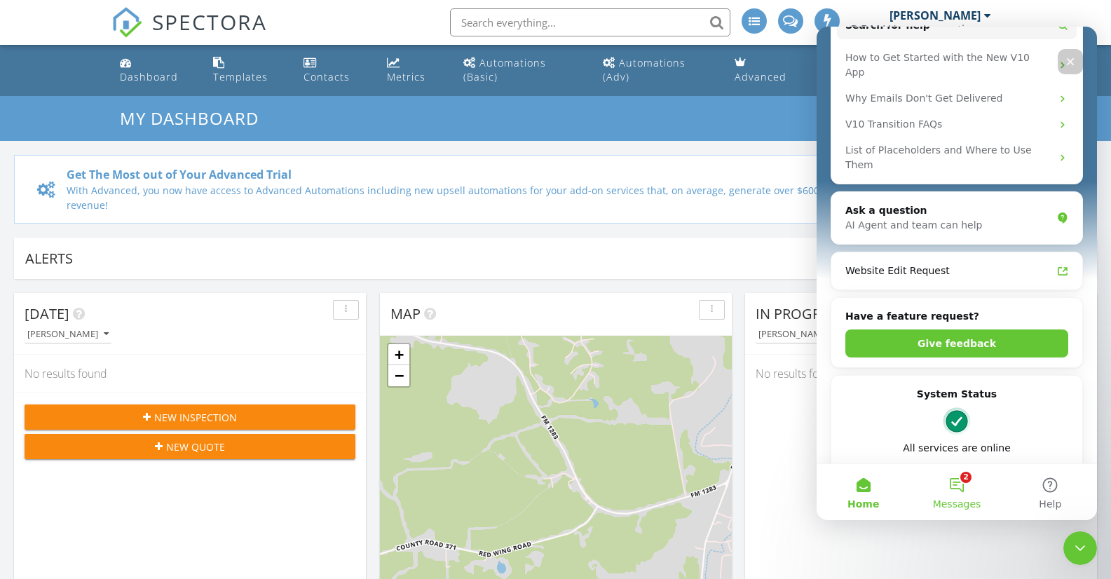
click at [957, 488] on button "2 Messages" at bounding box center [956, 492] width 93 height 56
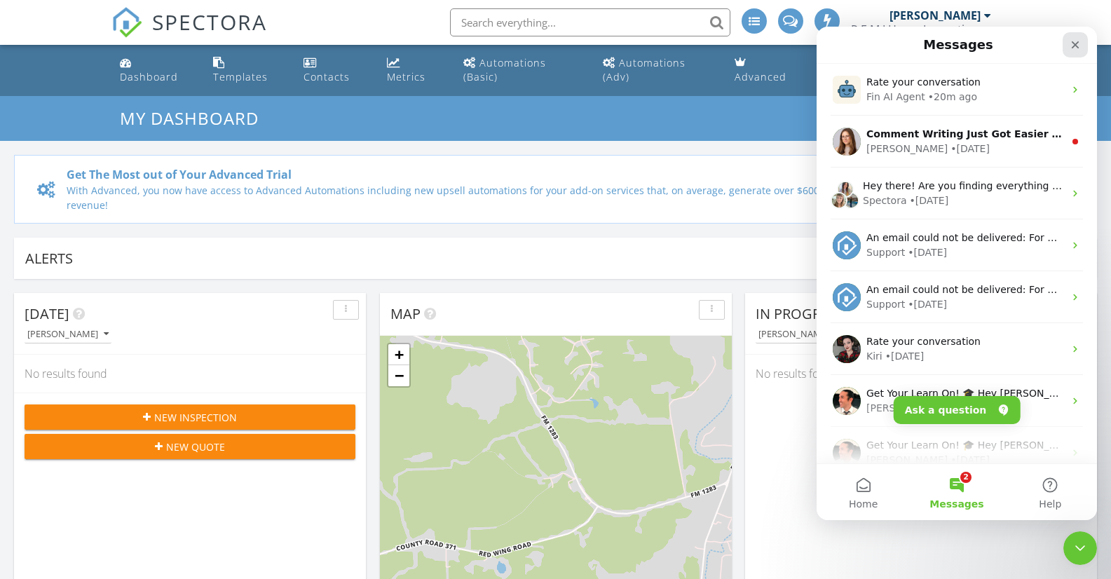
click at [1074, 45] on icon "Close" at bounding box center [1076, 45] width 8 height 8
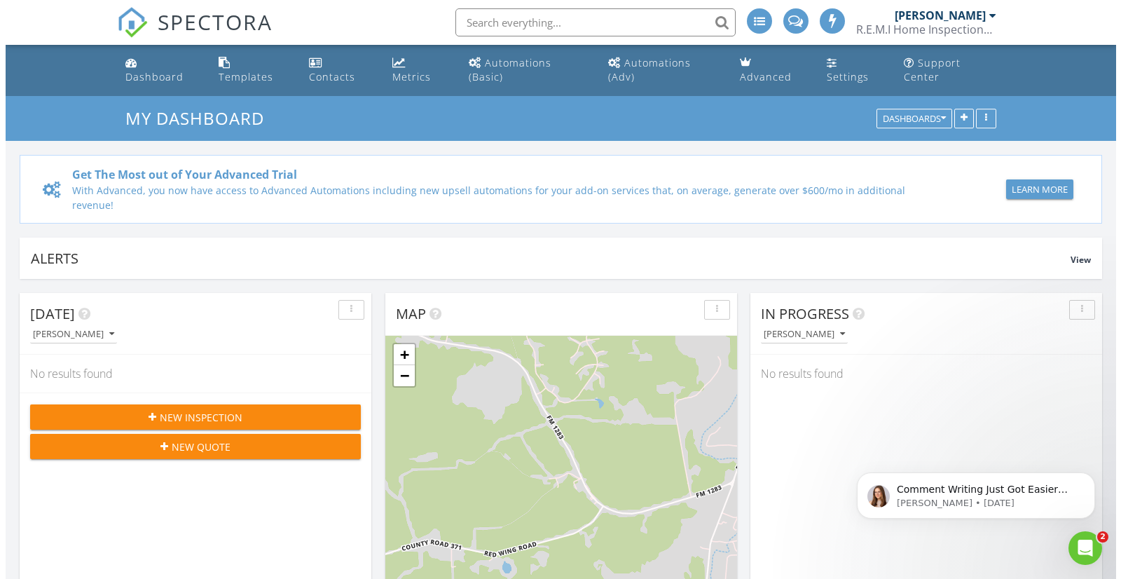
scroll to position [0, 0]
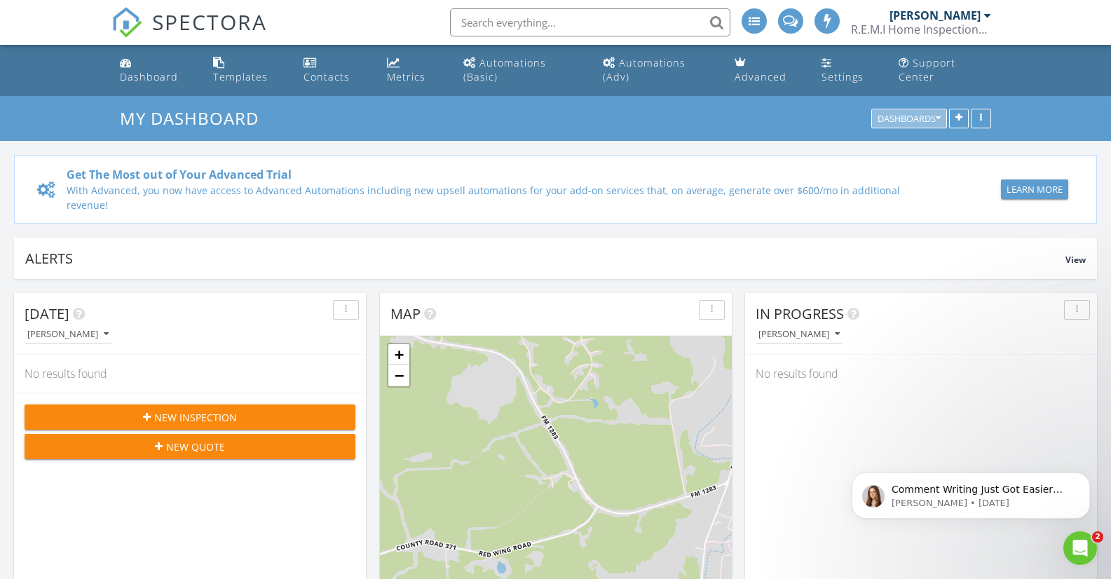
click at [936, 116] on icon "button" at bounding box center [938, 119] width 5 height 10
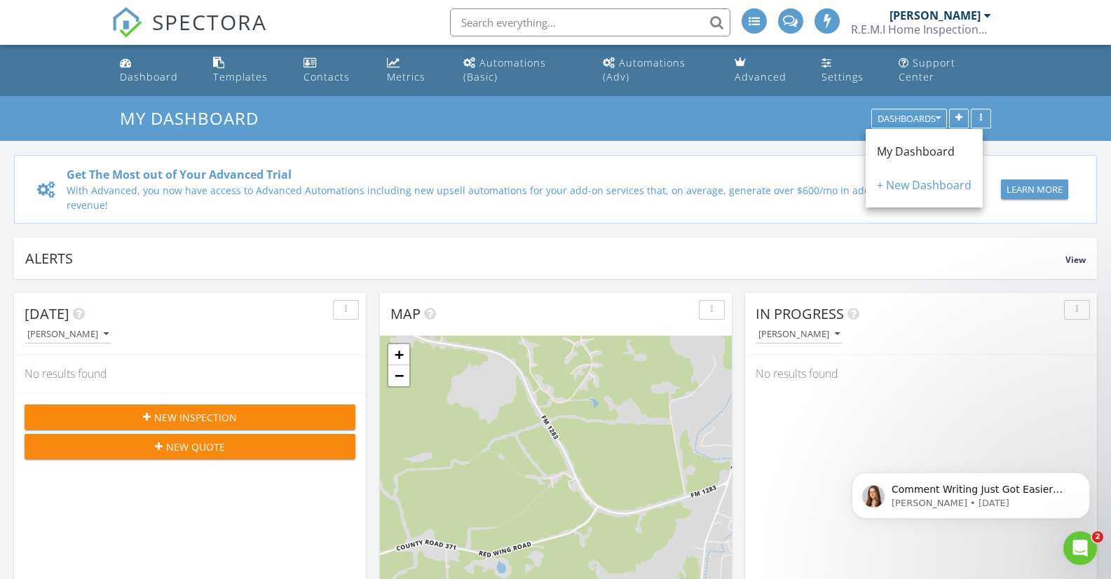
click at [1083, 118] on div "My Dashboard Dashboards" at bounding box center [555, 118] width 1111 height 45
click at [271, 113] on icon at bounding box center [265, 118] width 12 height 22
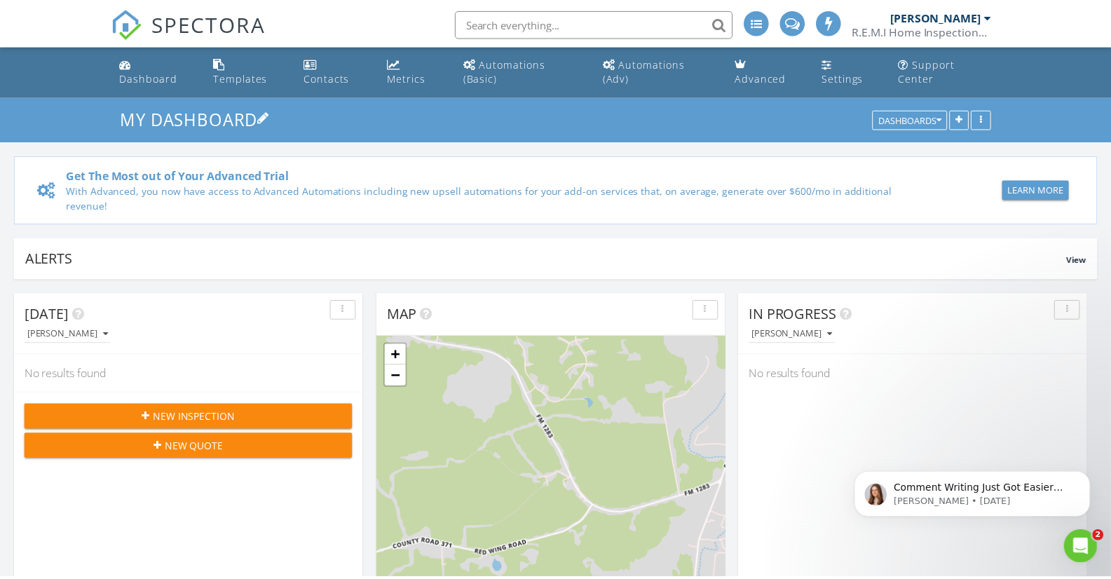
scroll to position [1297, 1143]
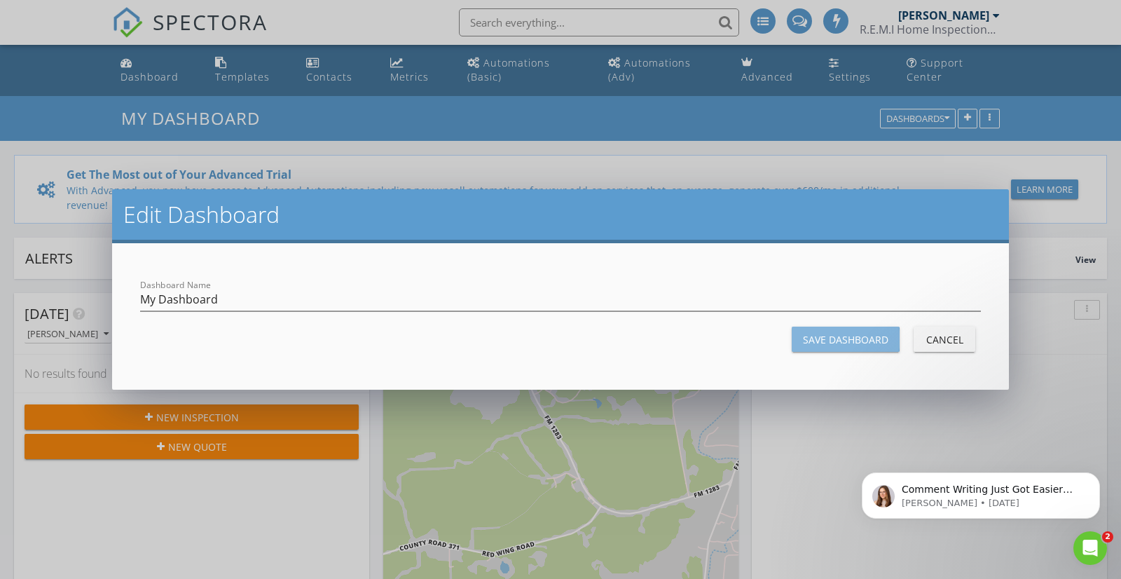
click at [833, 336] on div "Save Dashboard" at bounding box center [846, 339] width 86 height 15
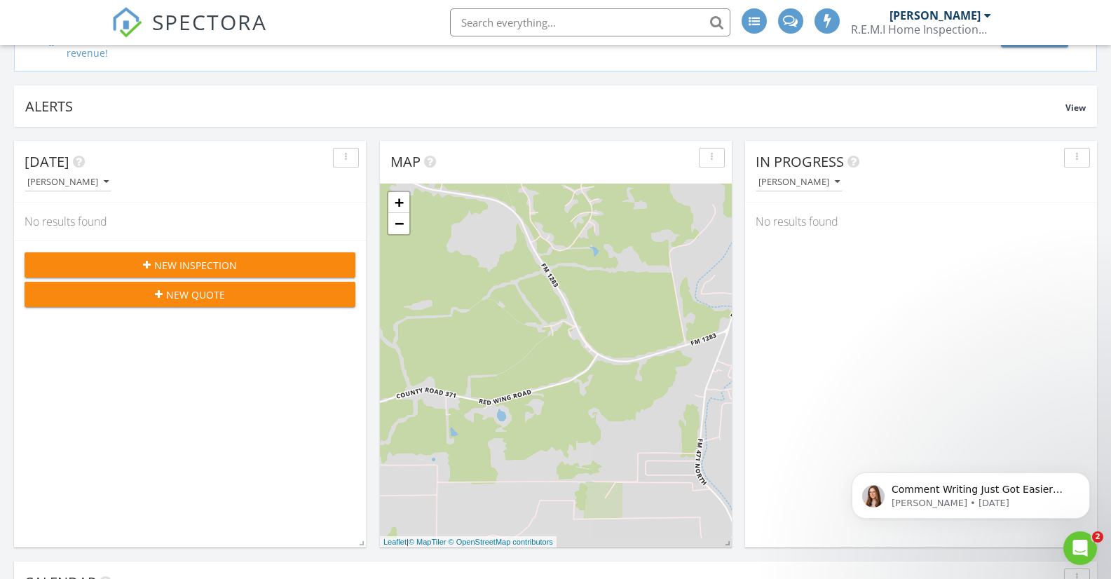
scroll to position [70, 0]
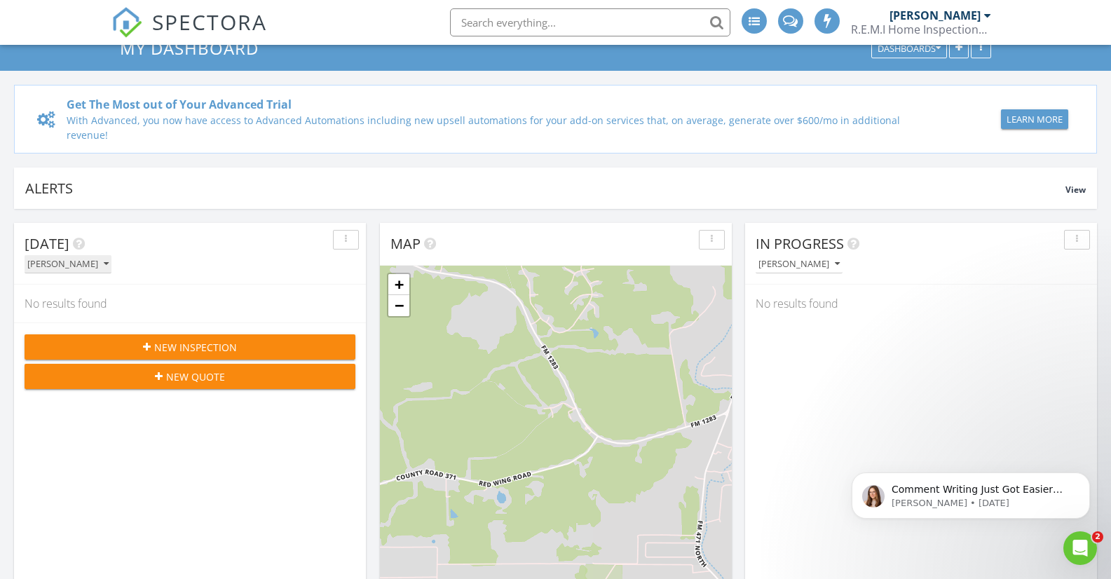
click at [107, 263] on icon "button" at bounding box center [106, 264] width 5 height 10
click at [228, 264] on div "[PERSON_NAME]" at bounding box center [195, 263] width 341 height 19
click at [1077, 238] on icon "button" at bounding box center [1077, 240] width 2 height 10
click at [1067, 271] on div "Refresh" at bounding box center [1064, 272] width 50 height 17
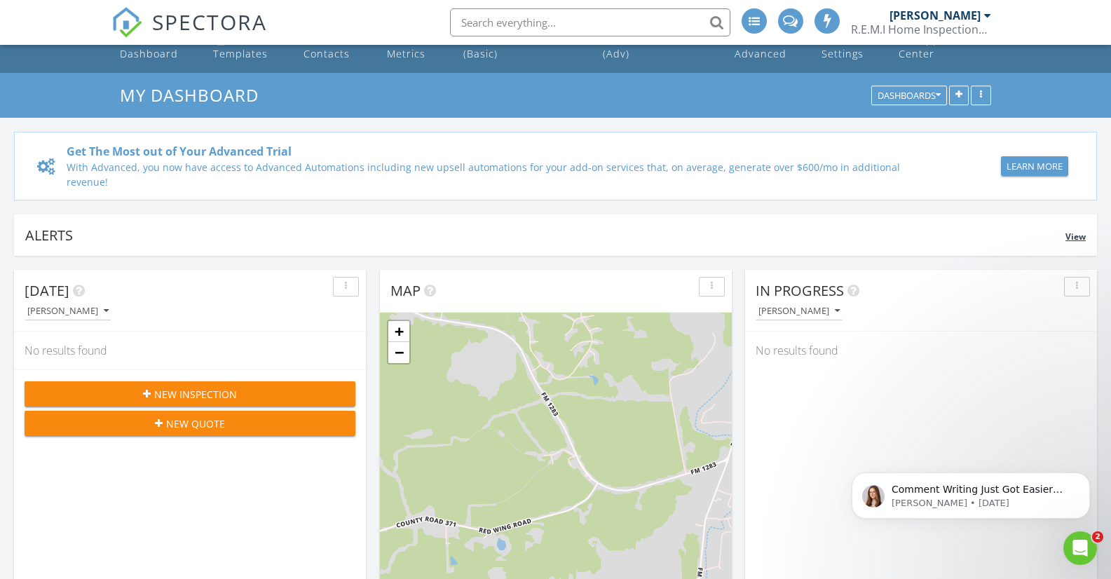
scroll to position [0, 0]
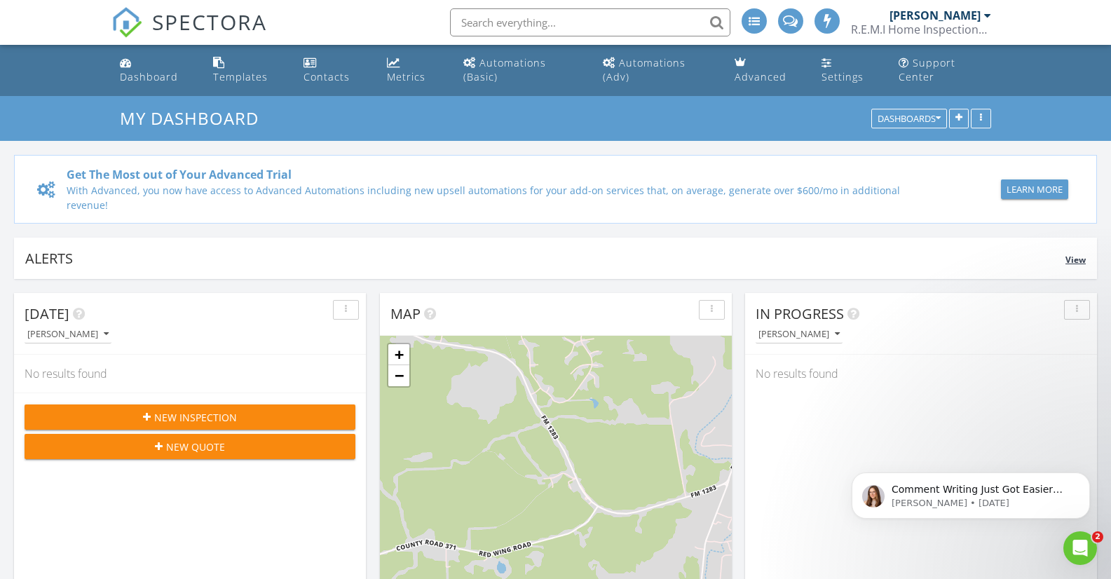
click at [60, 259] on div "Alerts" at bounding box center [545, 258] width 1040 height 19
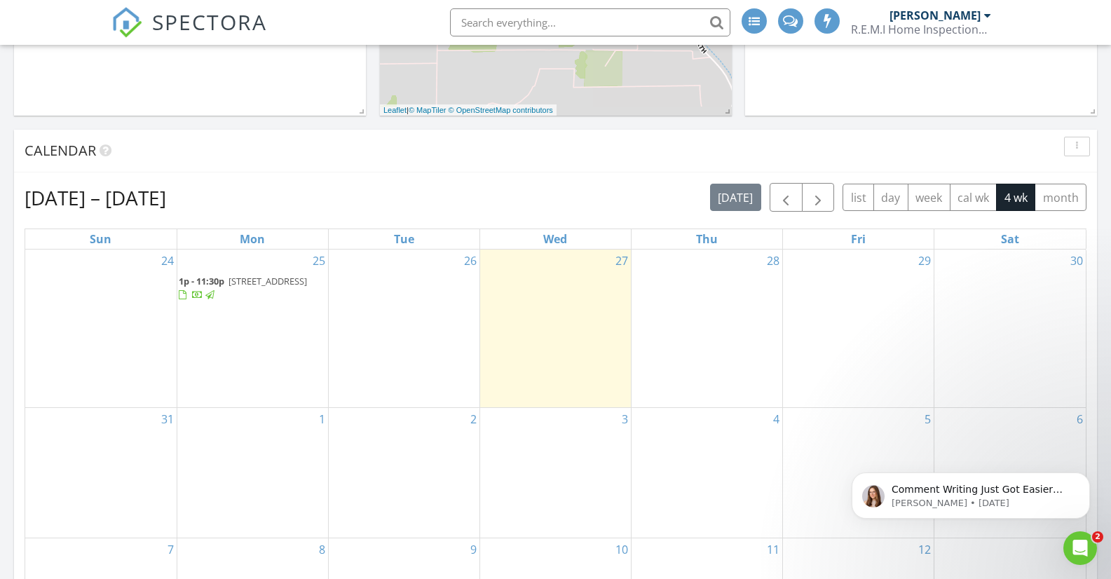
scroll to position [771, 0]
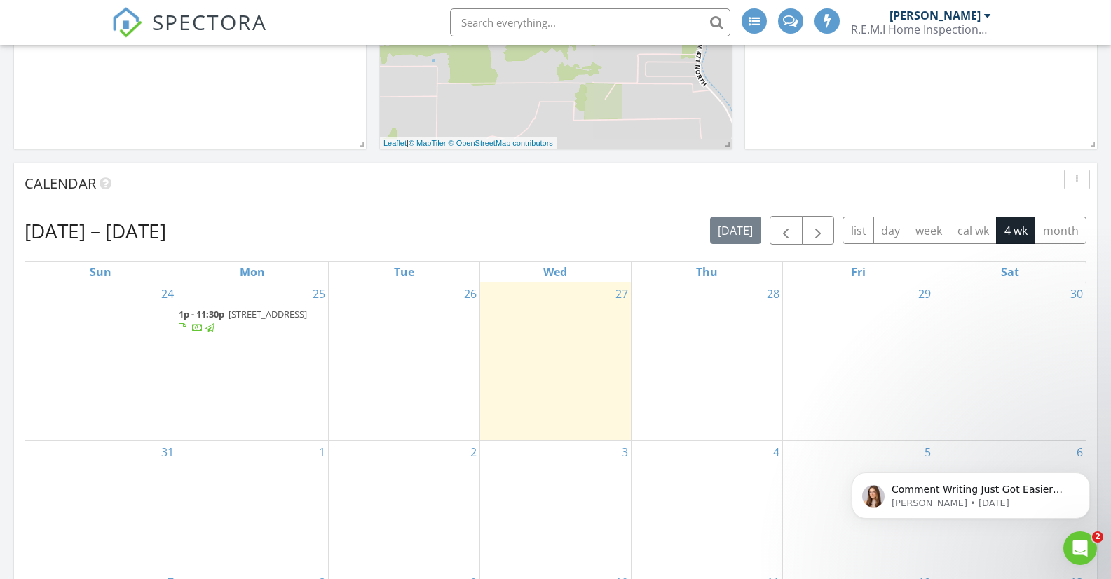
click at [244, 318] on span "14820 Berkshire Way , San Antonio 78254" at bounding box center [267, 314] width 78 height 13
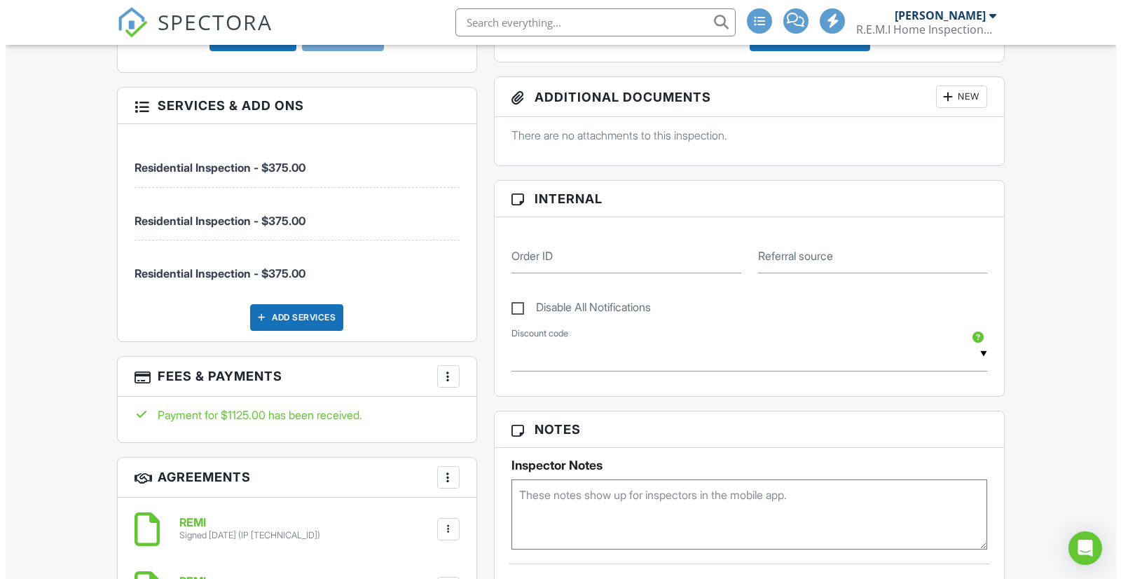
scroll to position [631, 0]
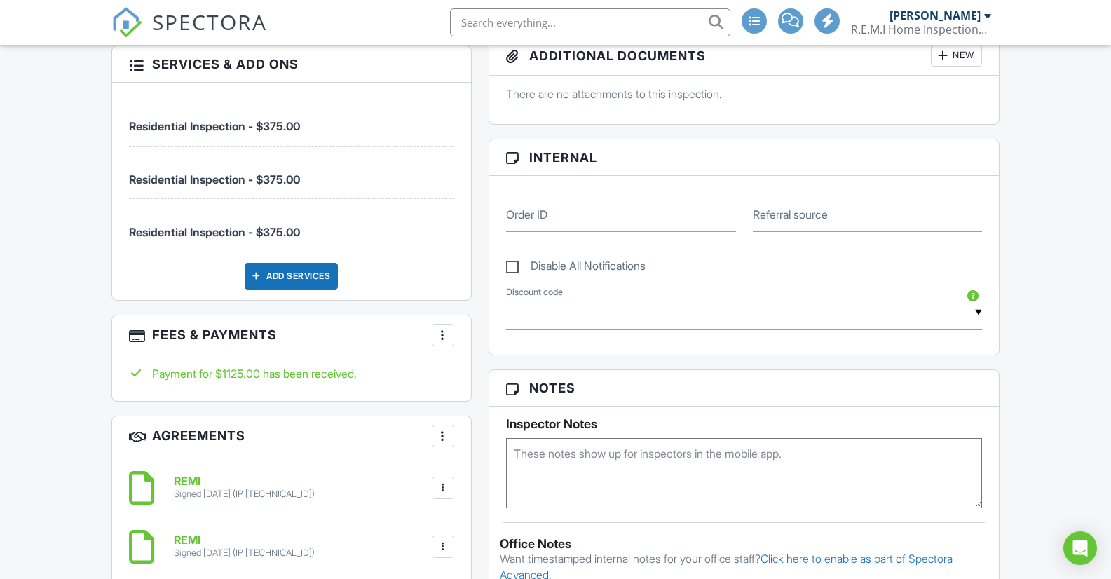
click at [443, 342] on div at bounding box center [443, 335] width 14 height 14
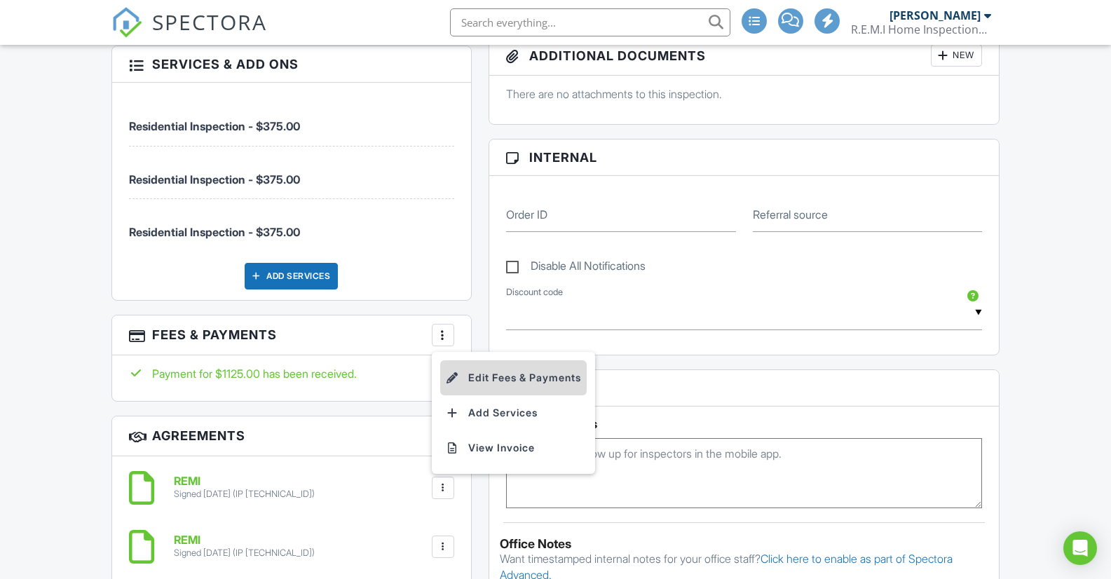
click at [494, 389] on li "Edit Fees & Payments" at bounding box center [513, 377] width 146 height 35
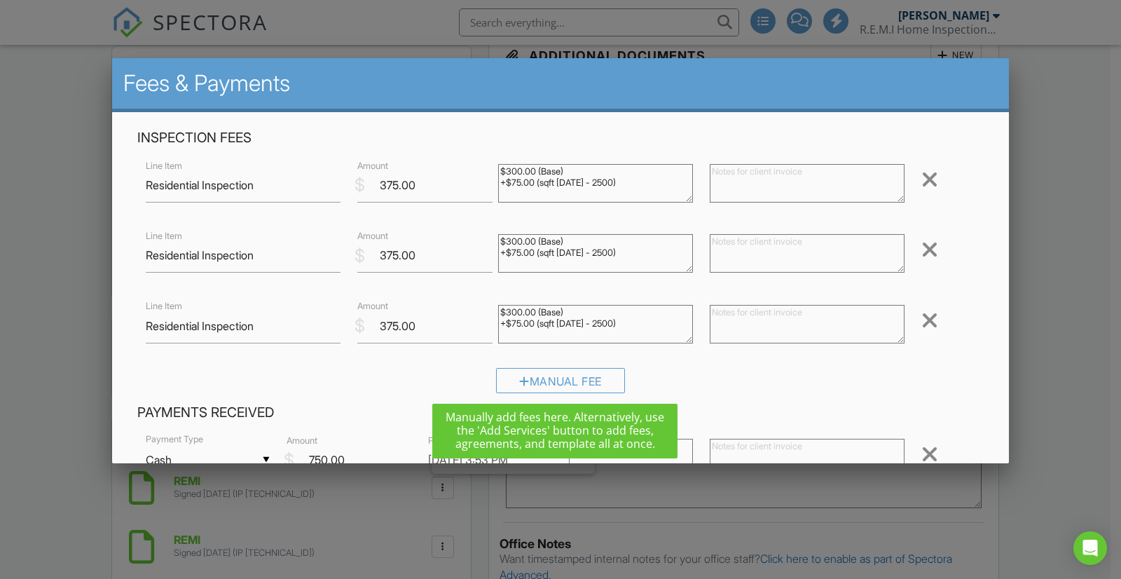
click at [496, 389] on div "Manual Fee" at bounding box center [560, 380] width 129 height 25
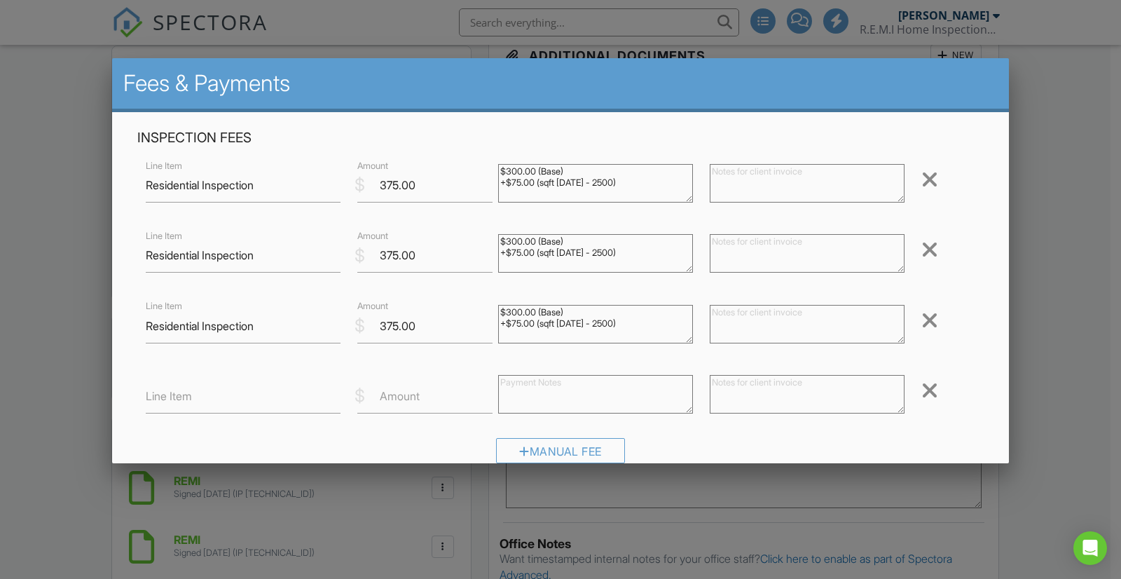
click at [922, 249] on div at bounding box center [930, 249] width 17 height 22
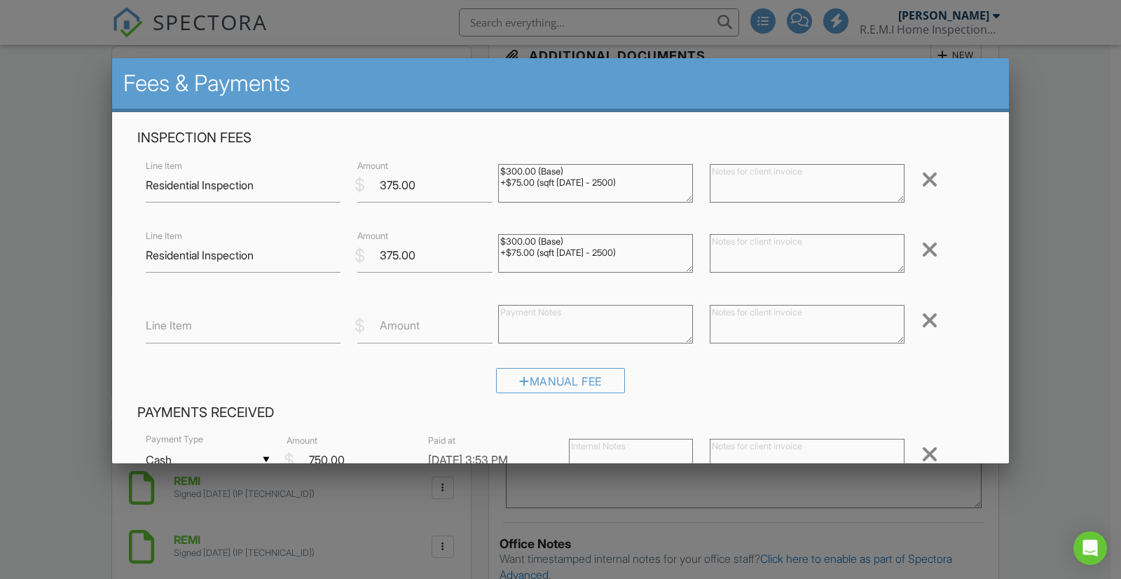
click at [922, 248] on div at bounding box center [930, 249] width 17 height 22
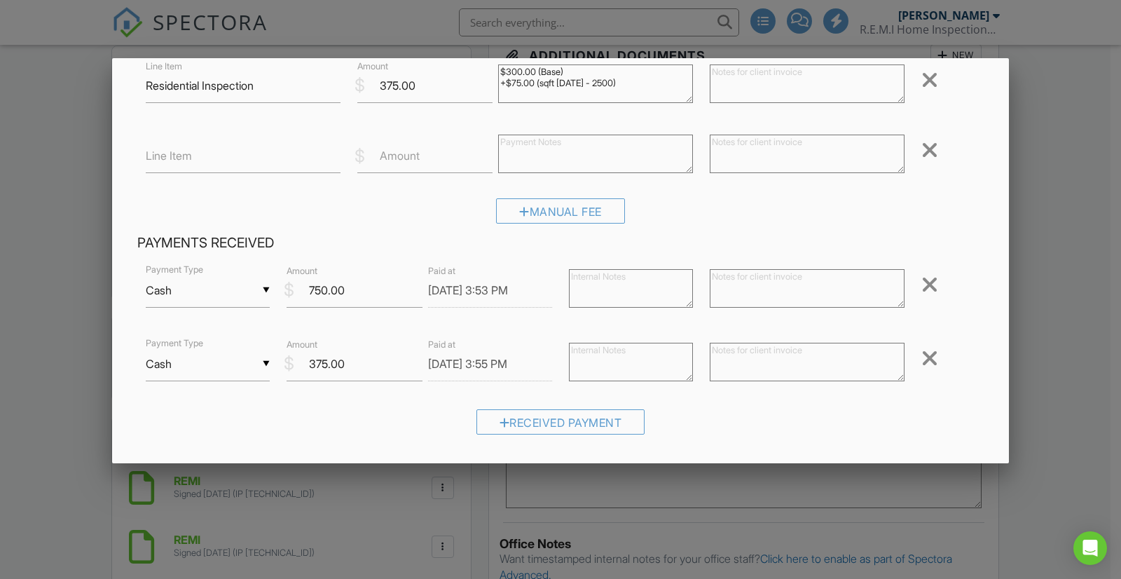
scroll to position [100, 0]
click at [922, 285] on div at bounding box center [930, 284] width 17 height 22
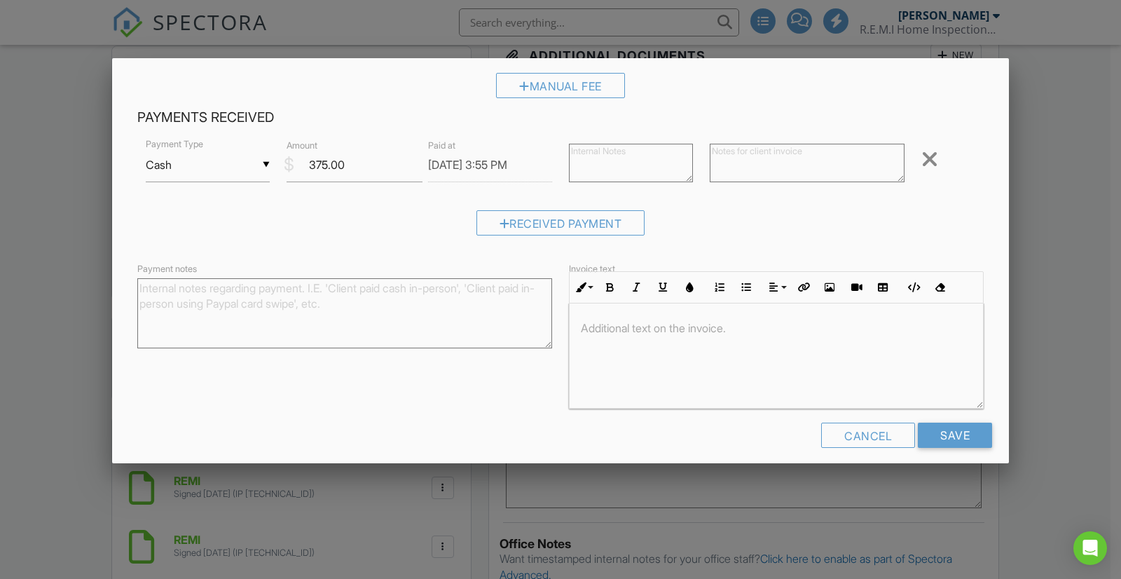
scroll to position [237, 0]
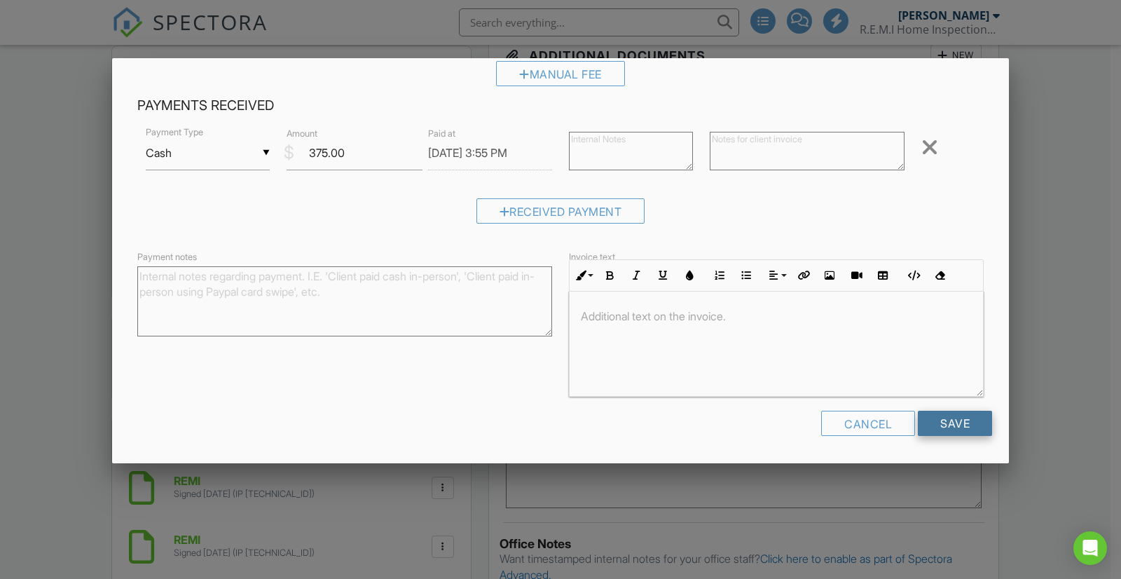
click at [943, 421] on input "Save" at bounding box center [955, 423] width 74 height 25
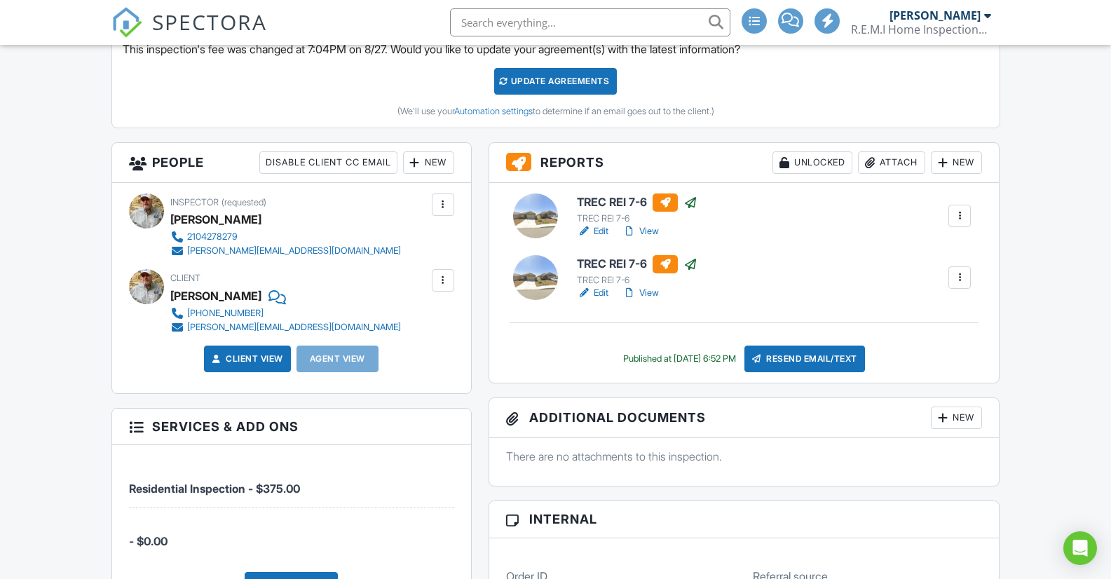
scroll to position [421, 0]
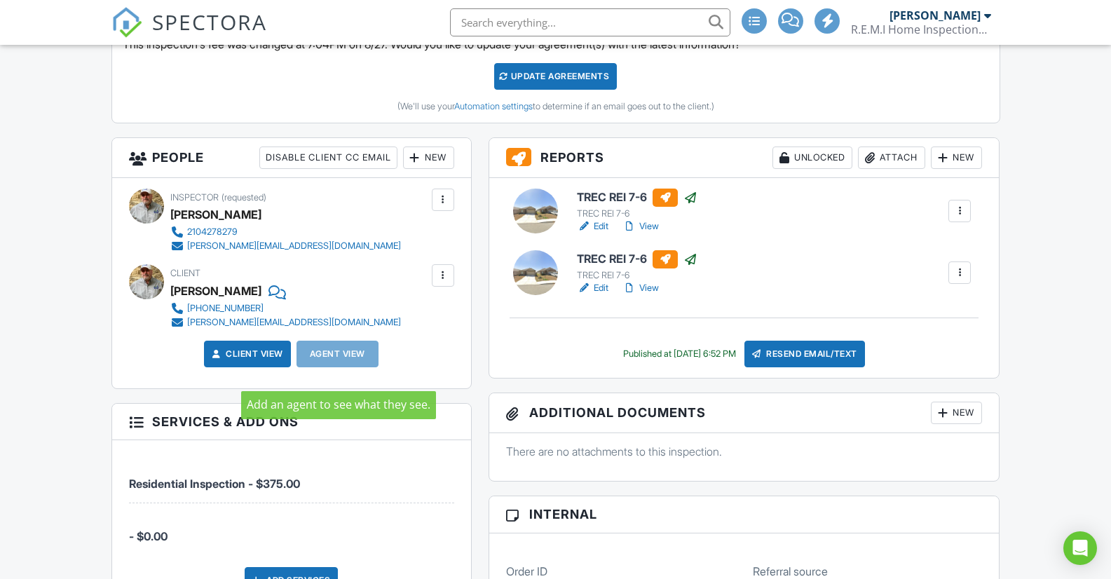
click at [340, 367] on div "Agent View" at bounding box center [337, 354] width 82 height 27
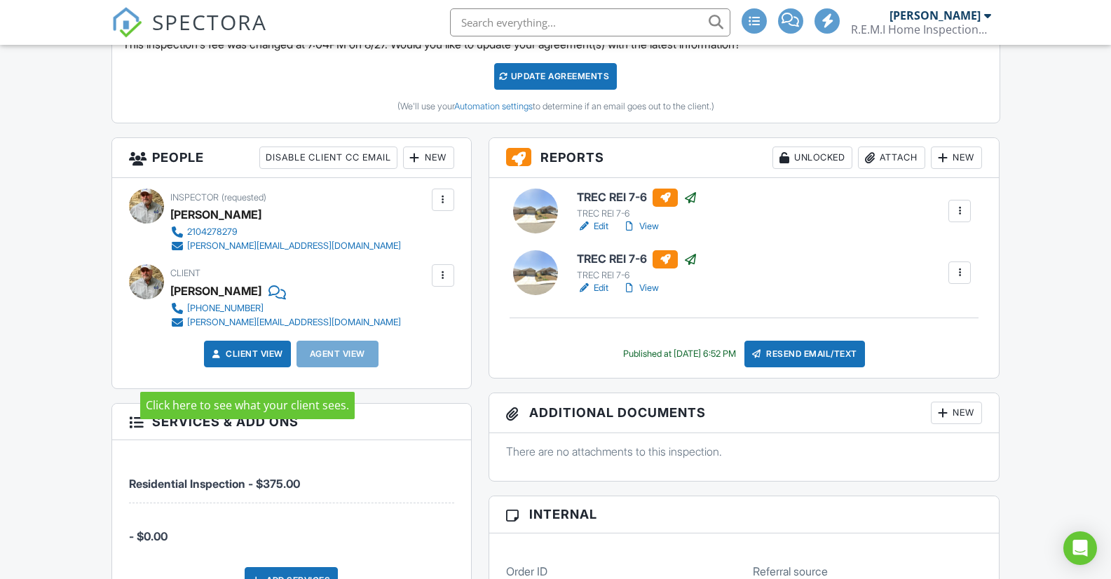
click at [239, 361] on link "Client View" at bounding box center [246, 354] width 74 height 14
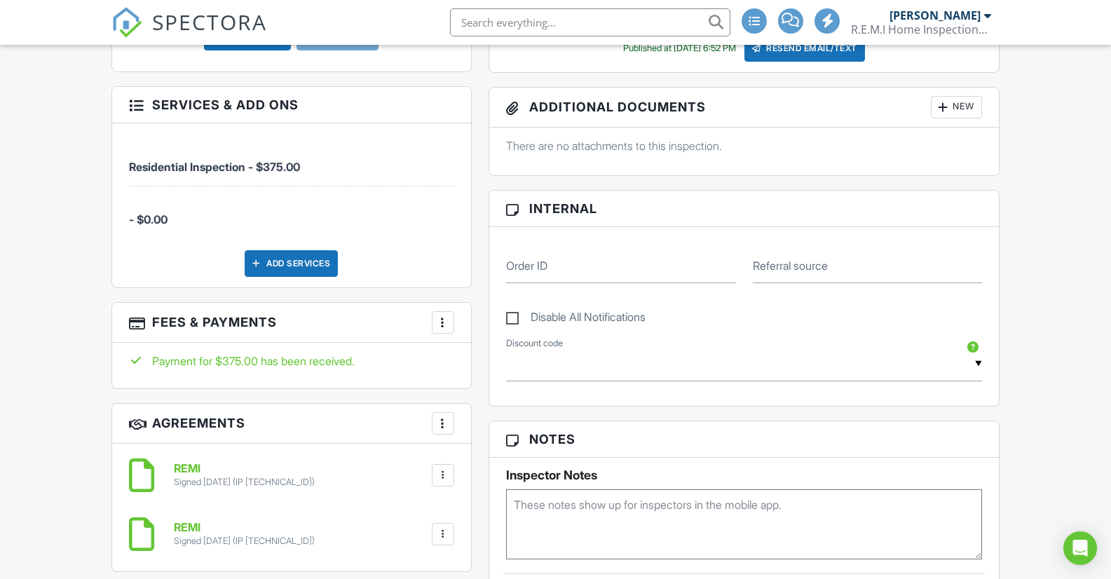
scroll to position [981, 0]
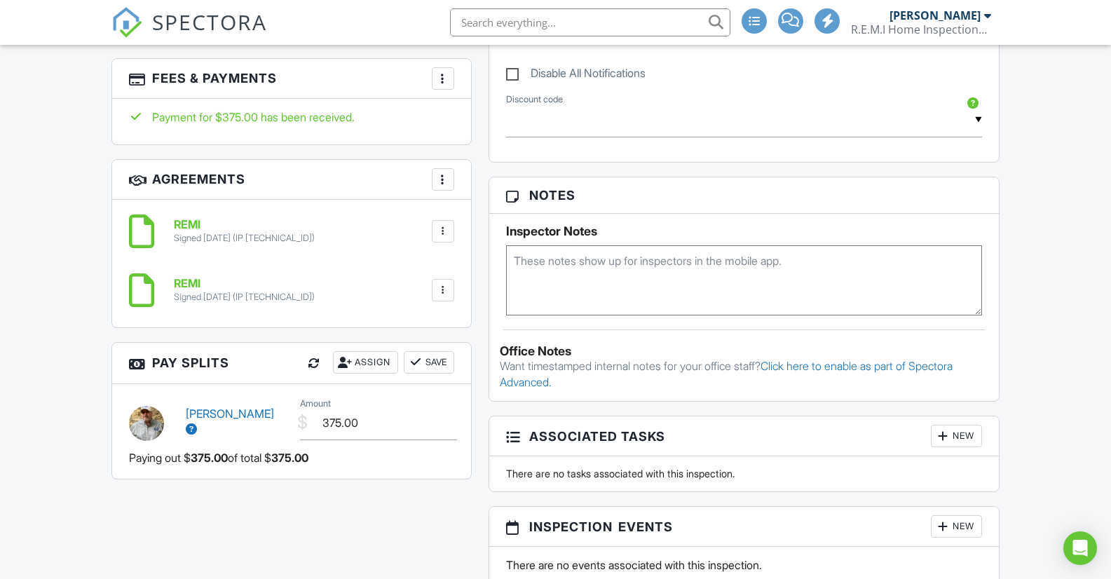
click at [443, 297] on div at bounding box center [443, 290] width 14 height 14
click at [403, 378] on li "Delete" at bounding box center [406, 363] width 80 height 35
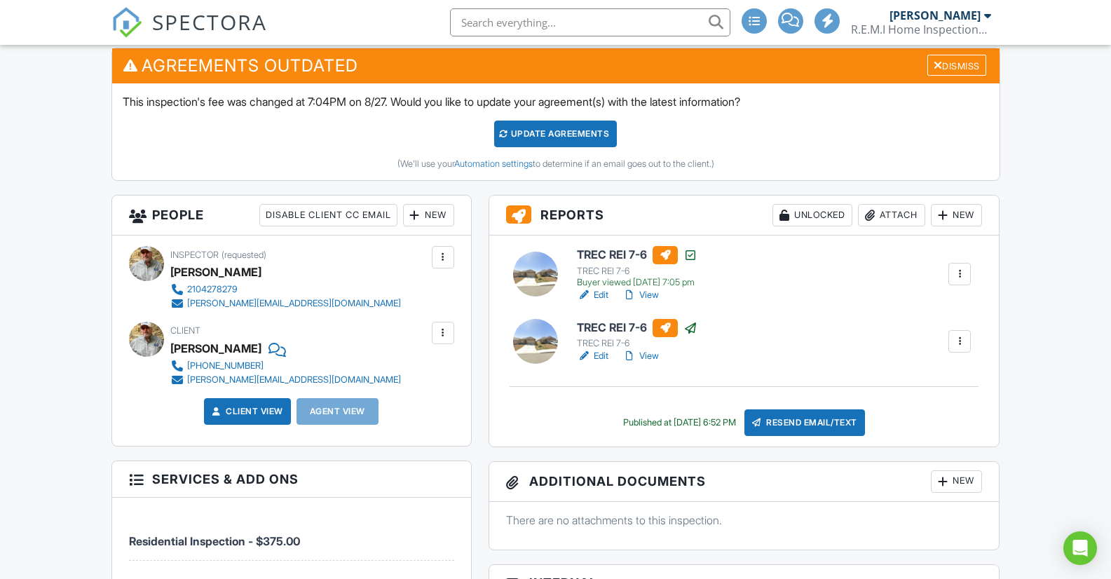
scroll to position [421, 0]
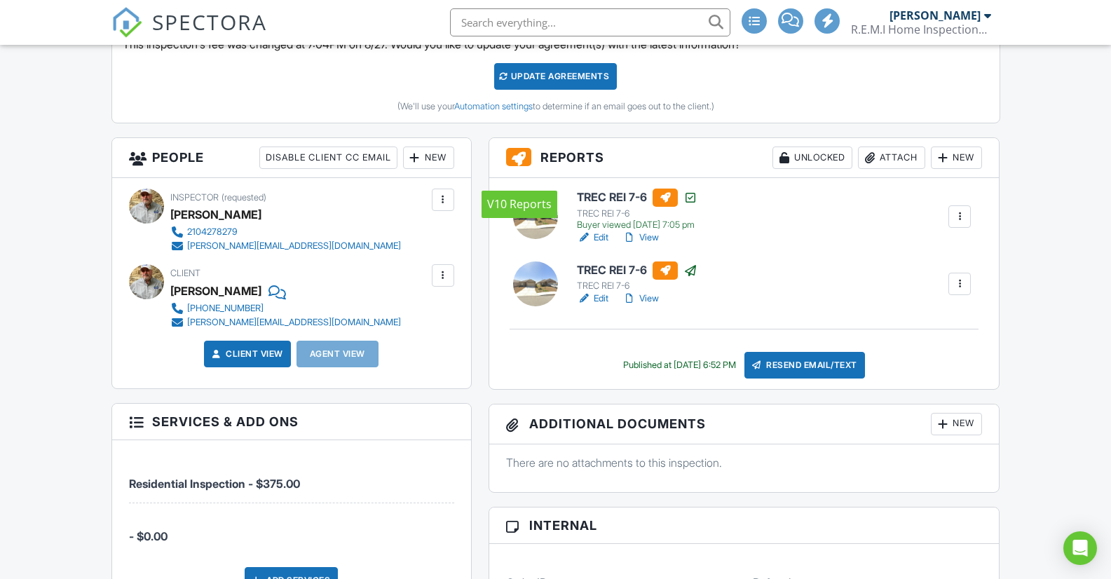
click at [524, 166] on div at bounding box center [518, 157] width 25 height 18
click at [818, 169] on div "Unlocked" at bounding box center [812, 157] width 80 height 22
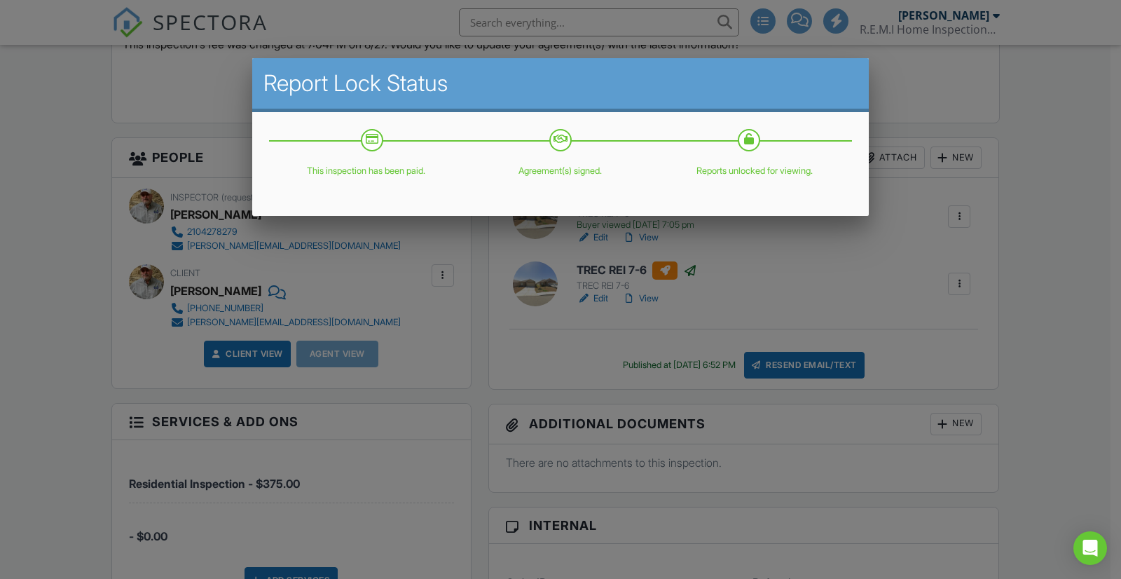
click at [1053, 215] on div at bounding box center [560, 292] width 1121 height 724
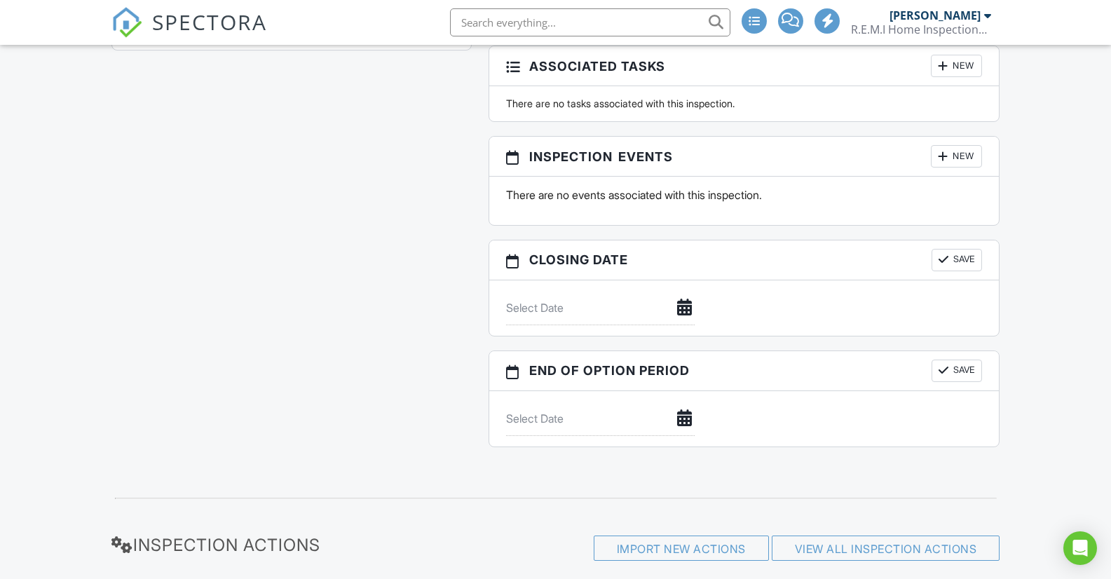
scroll to position [1682, 0]
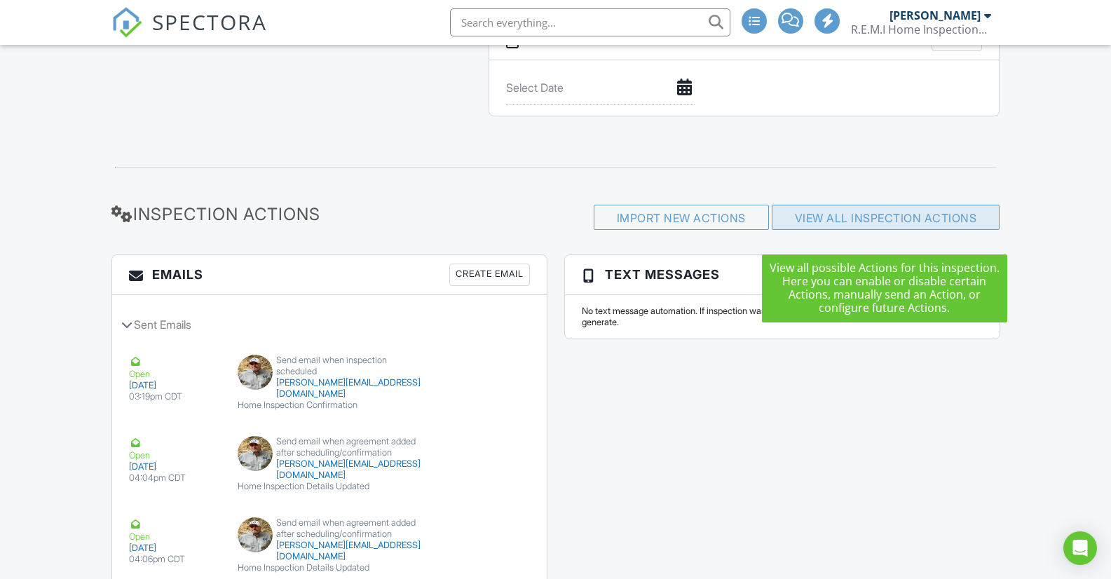
click at [878, 225] on link "View All Inspection Actions" at bounding box center [886, 218] width 182 height 14
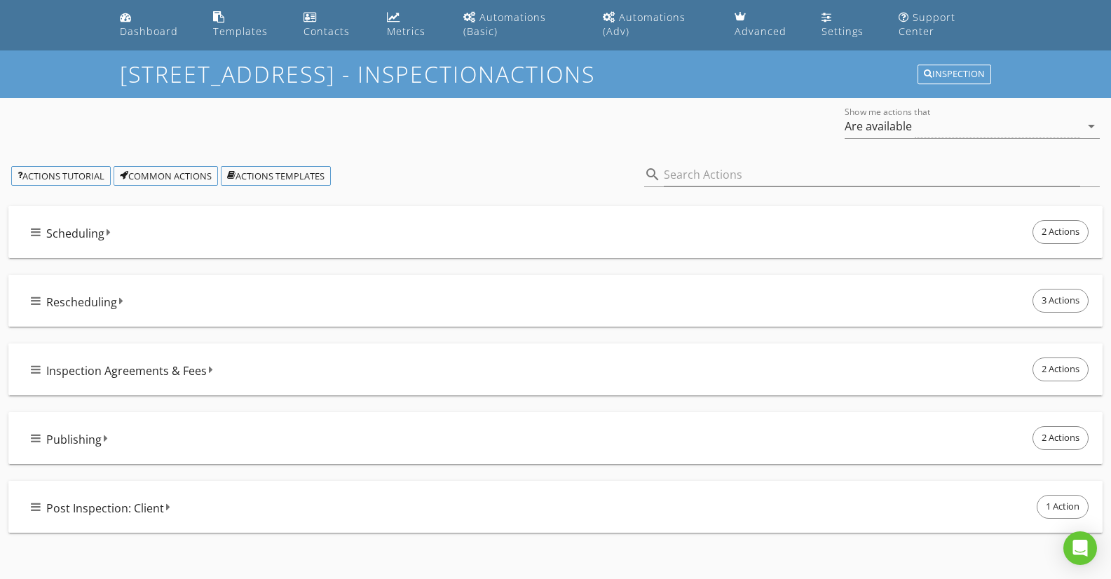
scroll to position [96, 0]
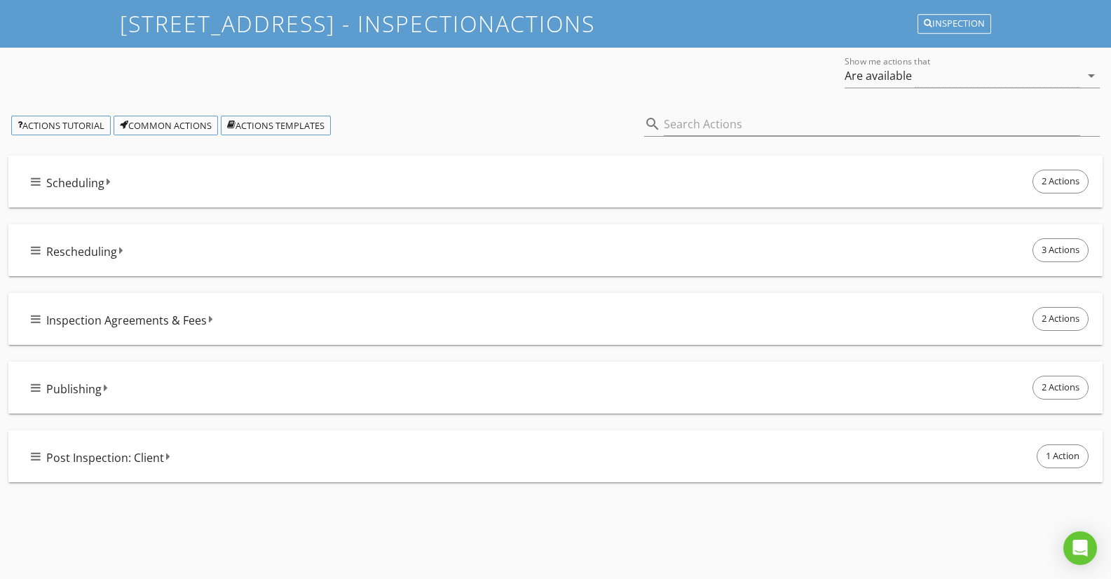
click at [75, 385] on span "Publishing" at bounding box center [73, 389] width 55 height 17
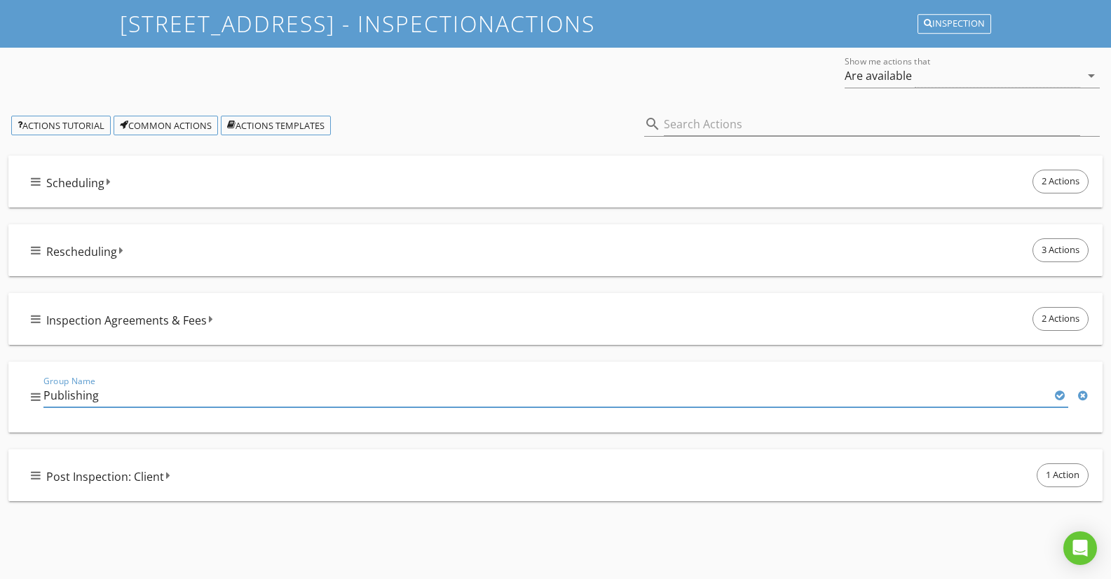
click at [530, 116] on div "Actions Tutorial Common Actions Actions Templates" at bounding box center [316, 126] width 633 height 20
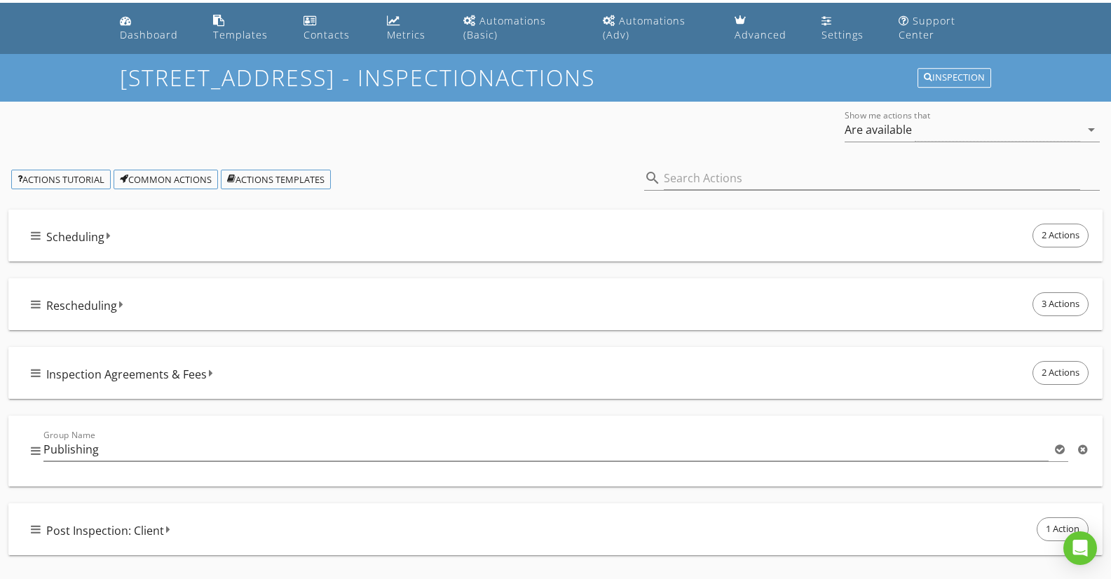
scroll to position [0, 0]
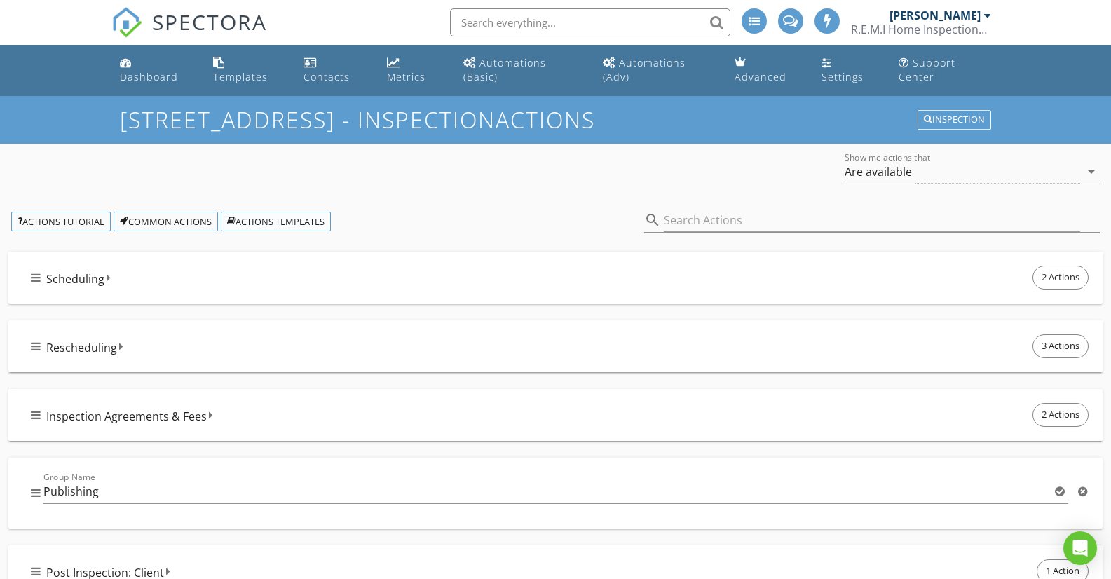
click at [278, 218] on div "Actions Templates" at bounding box center [275, 222] width 97 height 10
